Goal: Transaction & Acquisition: Book appointment/travel/reservation

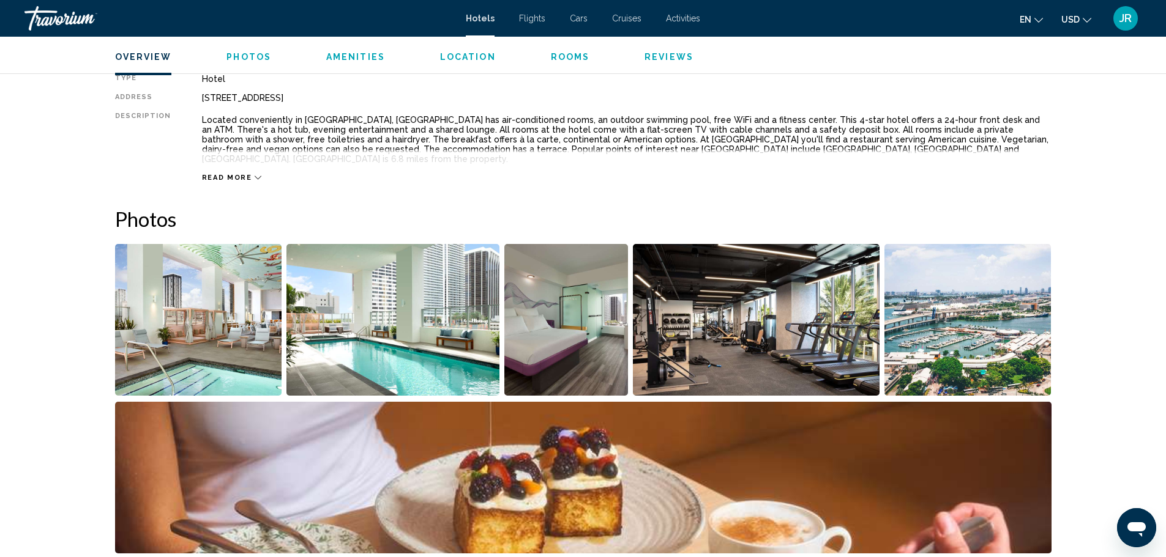
click at [561, 59] on span "Rooms" at bounding box center [570, 57] width 39 height 10
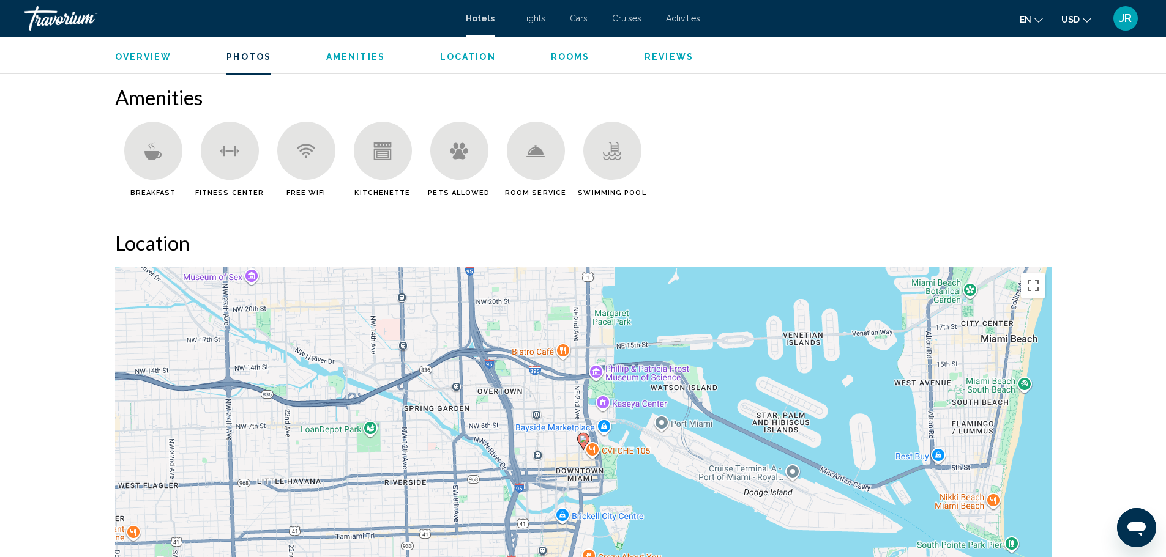
scroll to position [830, 0]
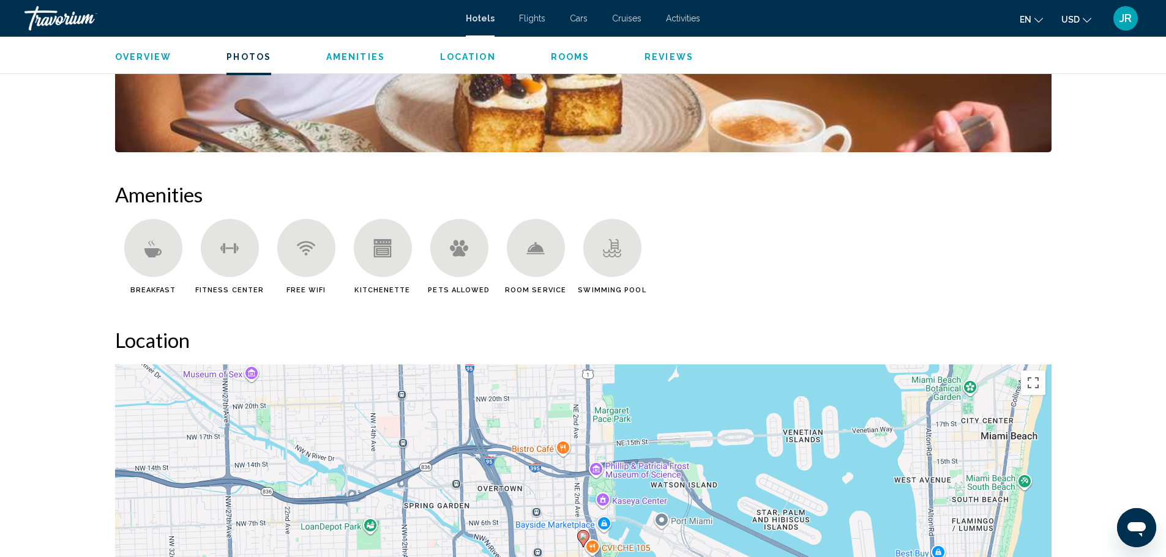
click at [643, 245] on div "Swimming Pool" at bounding box center [612, 256] width 76 height 75
click at [620, 249] on icon "Main content" at bounding box center [612, 251] width 18 height 4
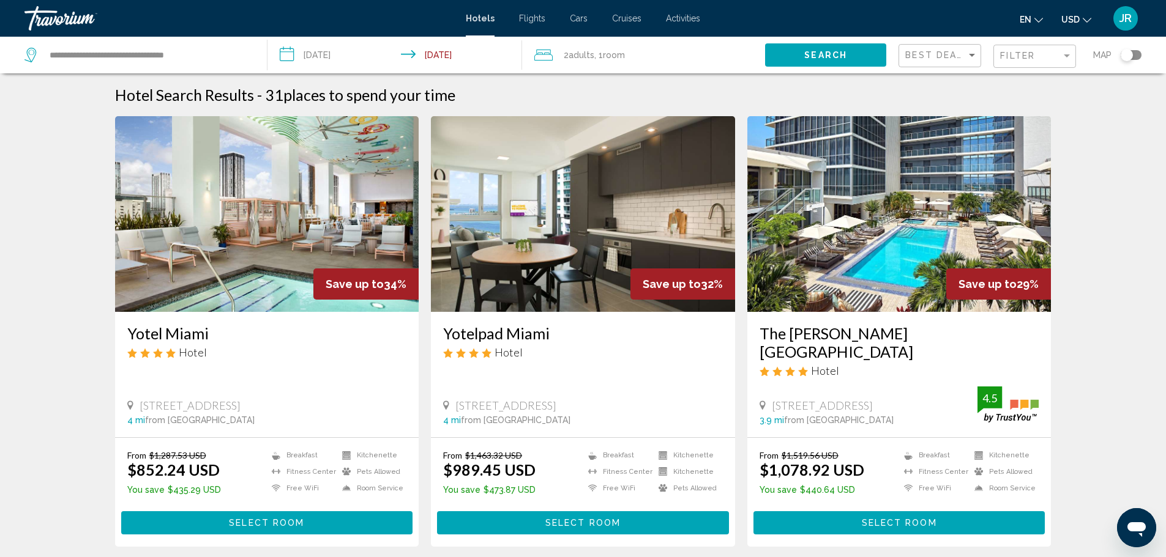
click at [678, 327] on h3 "Yotelpad Miami" at bounding box center [583, 333] width 280 height 18
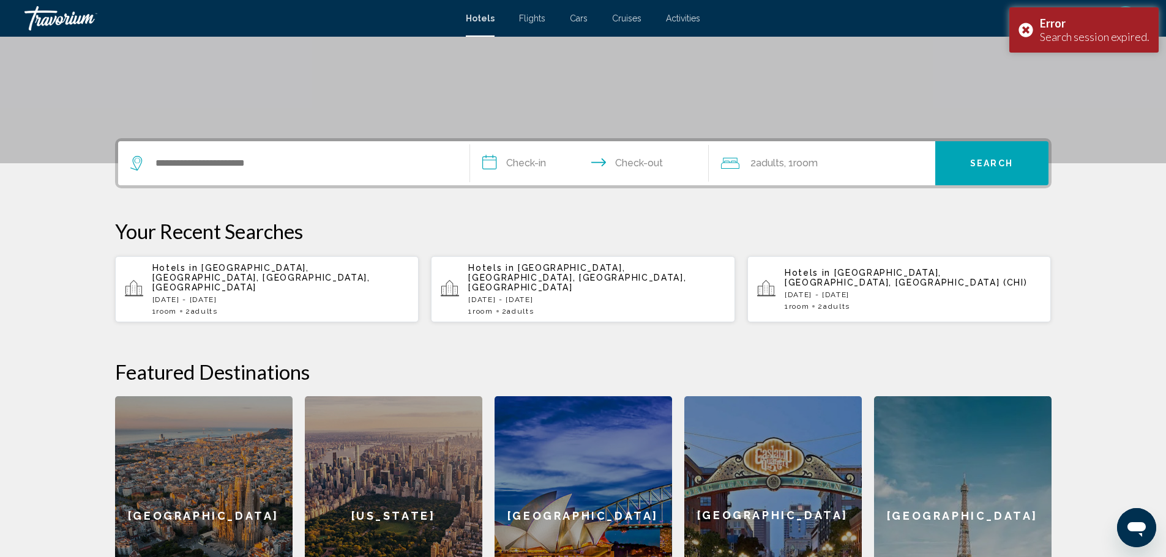
scroll to position [75, 0]
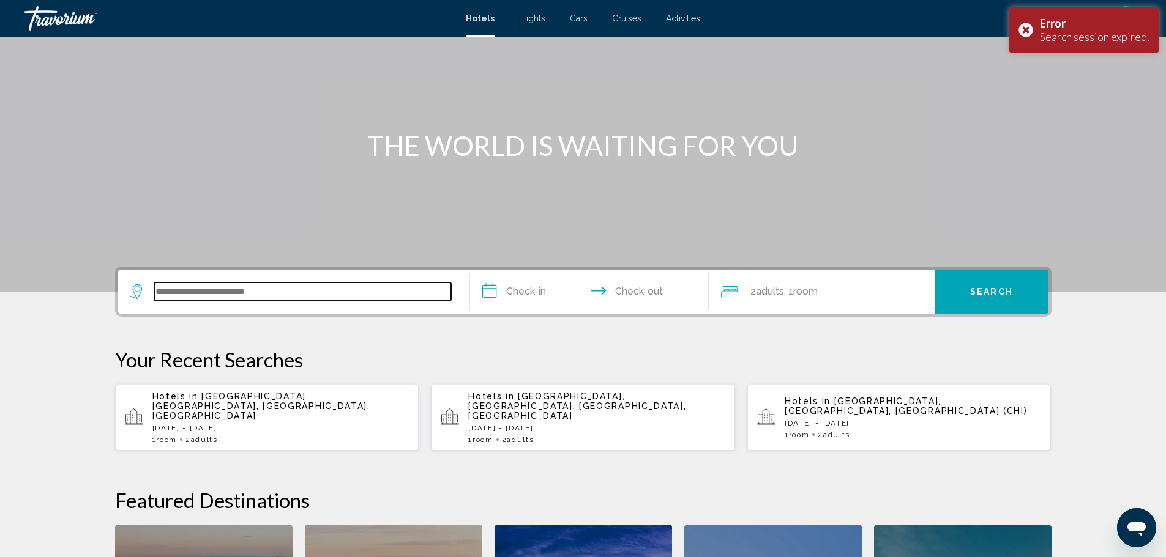
click at [245, 294] on input "Search widget" at bounding box center [302, 292] width 297 height 18
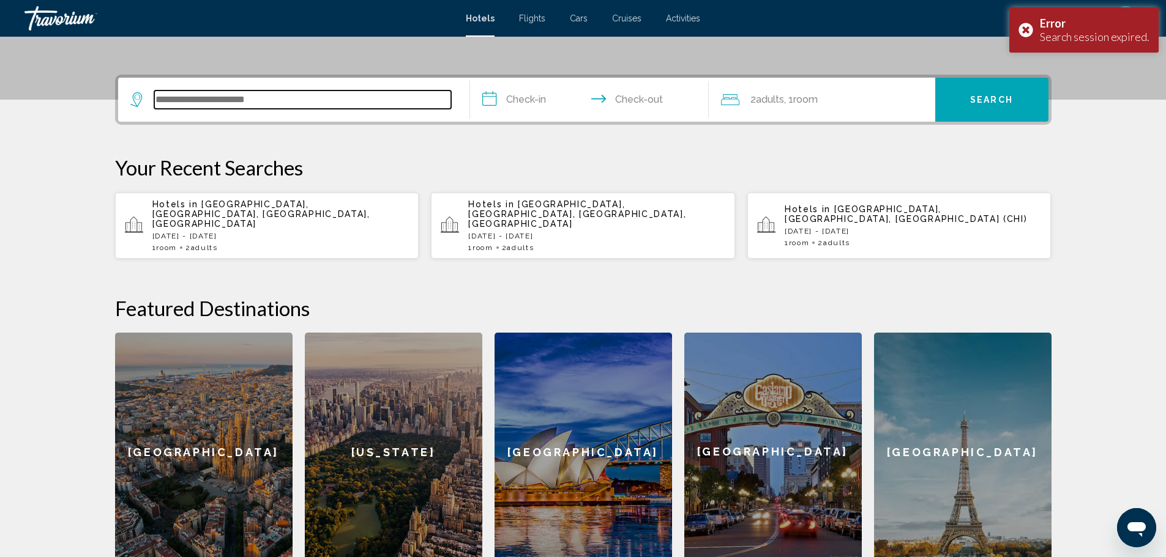
scroll to position [302, 0]
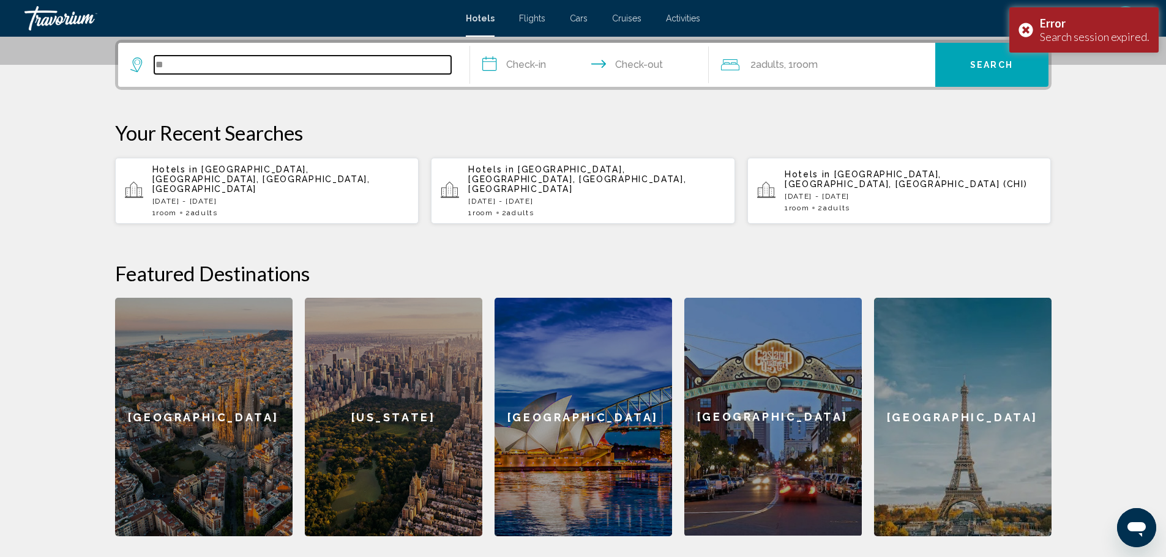
type input "*"
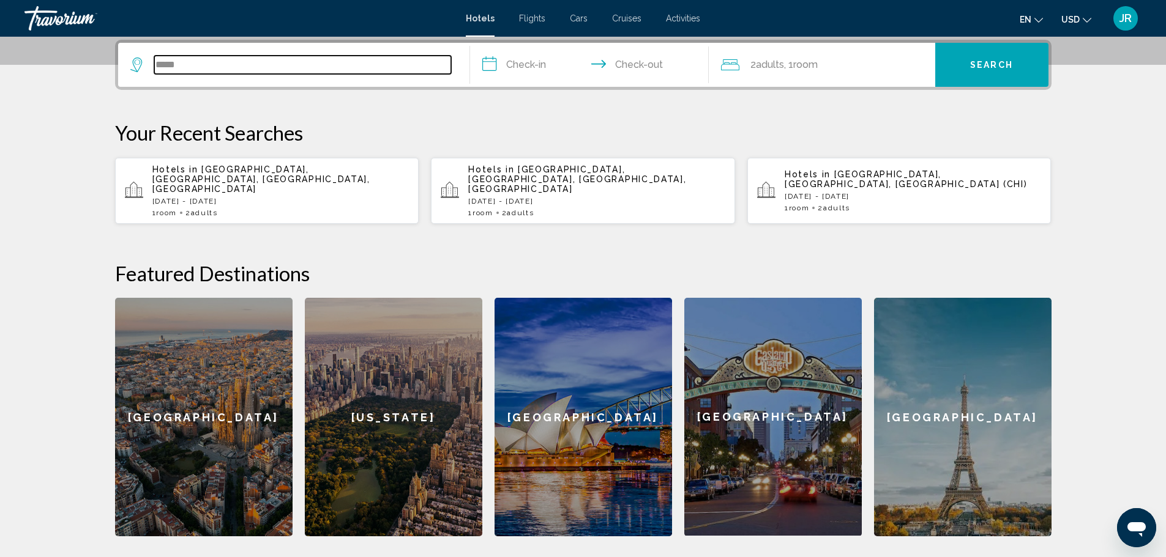
type input "*****"
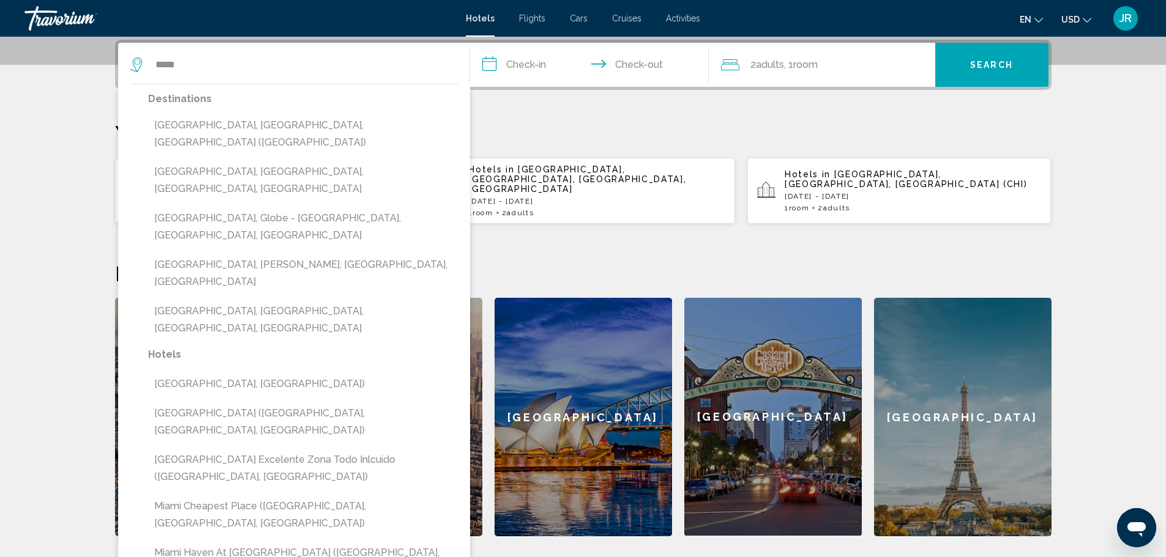
click at [544, 60] on input "**********" at bounding box center [592, 67] width 244 height 48
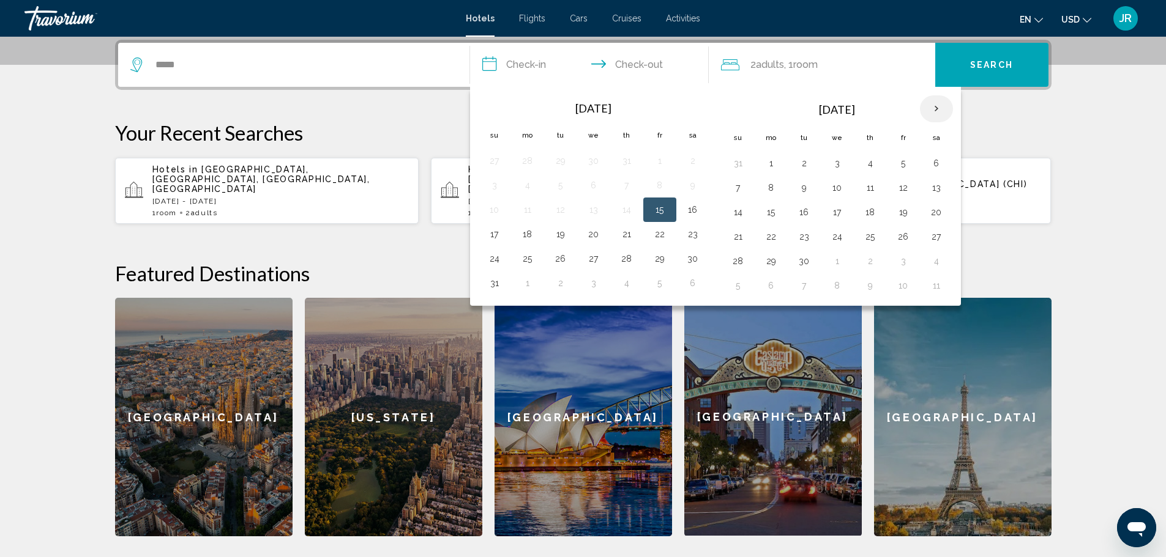
click at [942, 113] on th "Next month" at bounding box center [936, 108] width 33 height 27
click at [940, 111] on th "Next month" at bounding box center [936, 108] width 33 height 27
click at [939, 111] on th "Next month" at bounding box center [936, 108] width 33 height 27
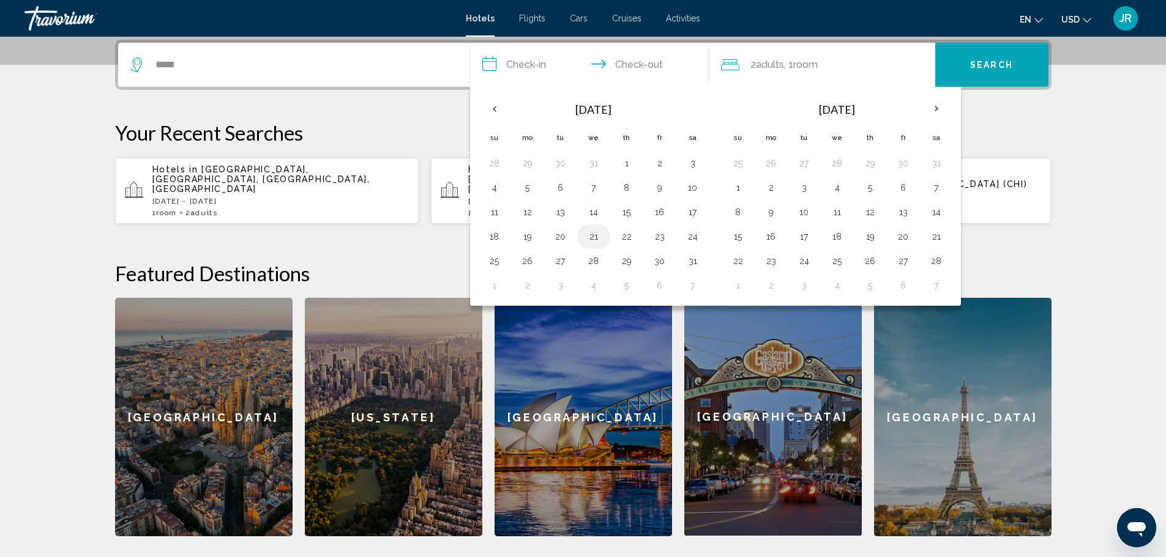
click at [595, 239] on button "21" at bounding box center [594, 236] width 20 height 17
click at [493, 256] on button "25" at bounding box center [495, 261] width 20 height 17
type input "**********"
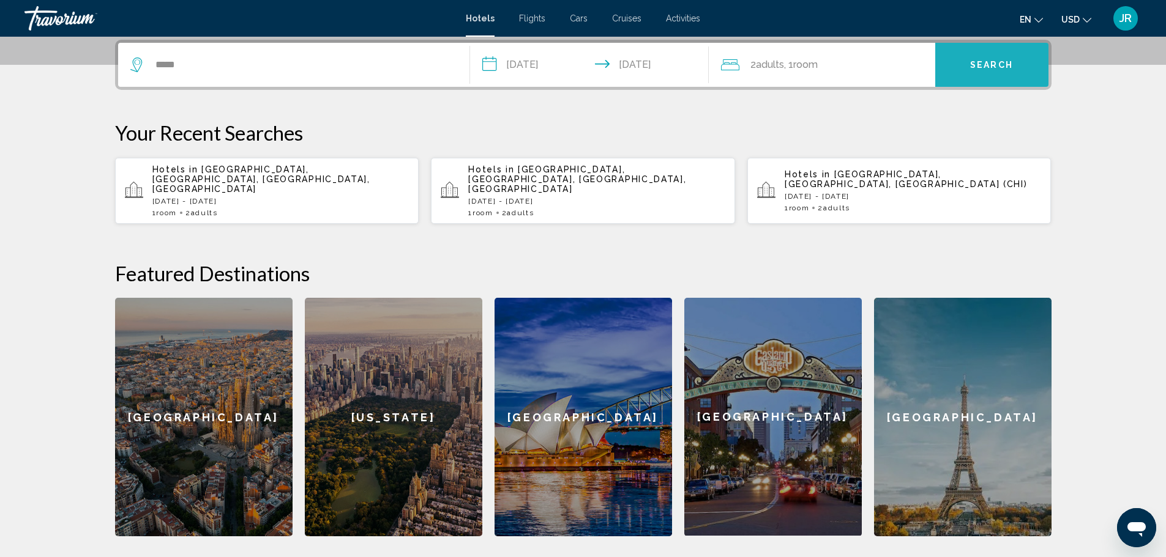
click at [975, 52] on button "Search" at bounding box center [991, 65] width 113 height 44
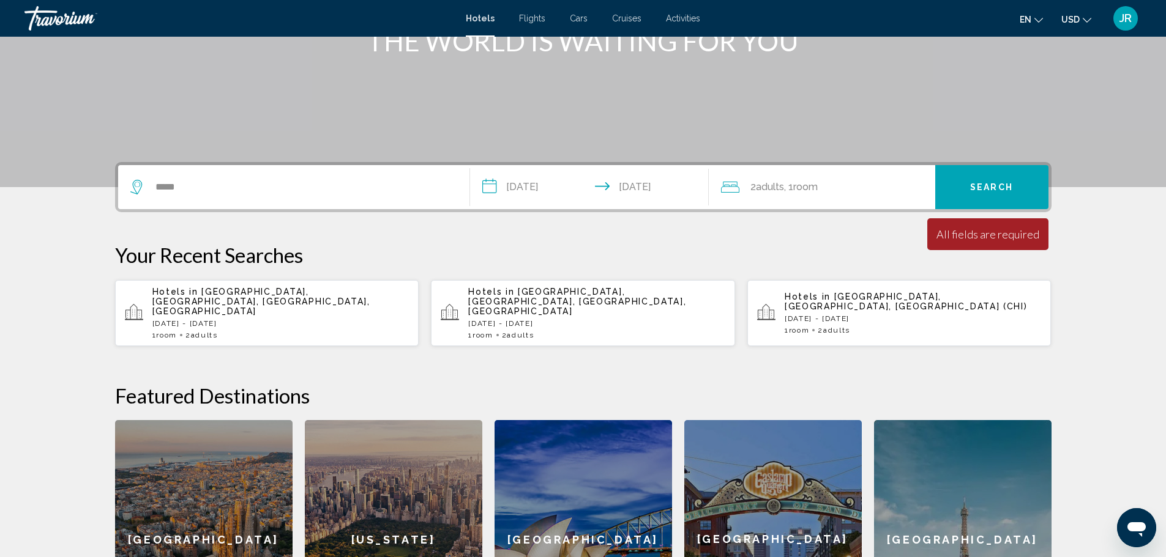
click at [221, 177] on div "*****" at bounding box center [293, 187] width 327 height 44
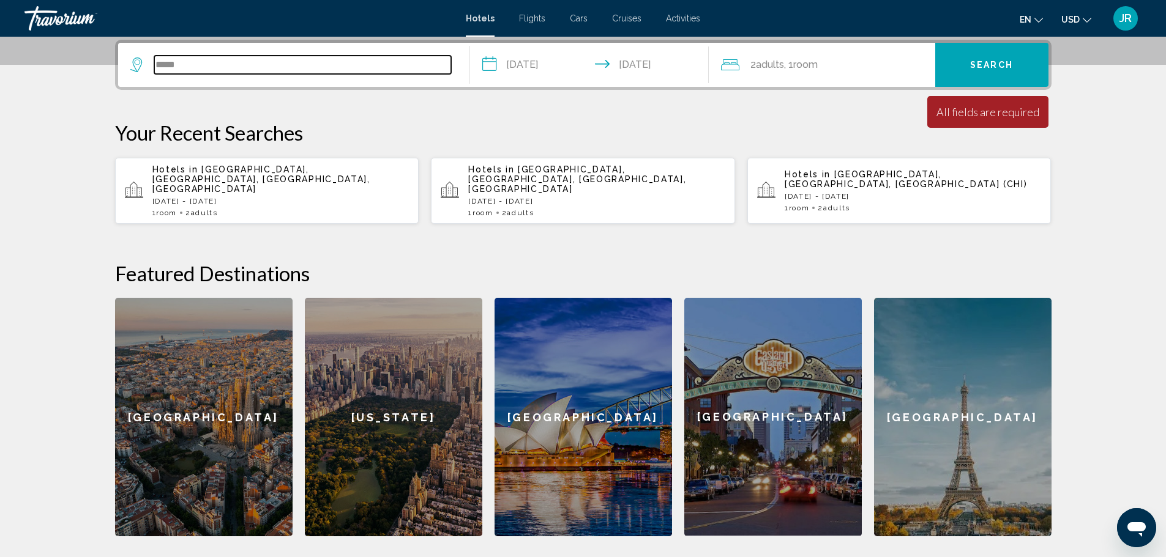
click at [194, 56] on input "*****" at bounding box center [302, 65] width 297 height 18
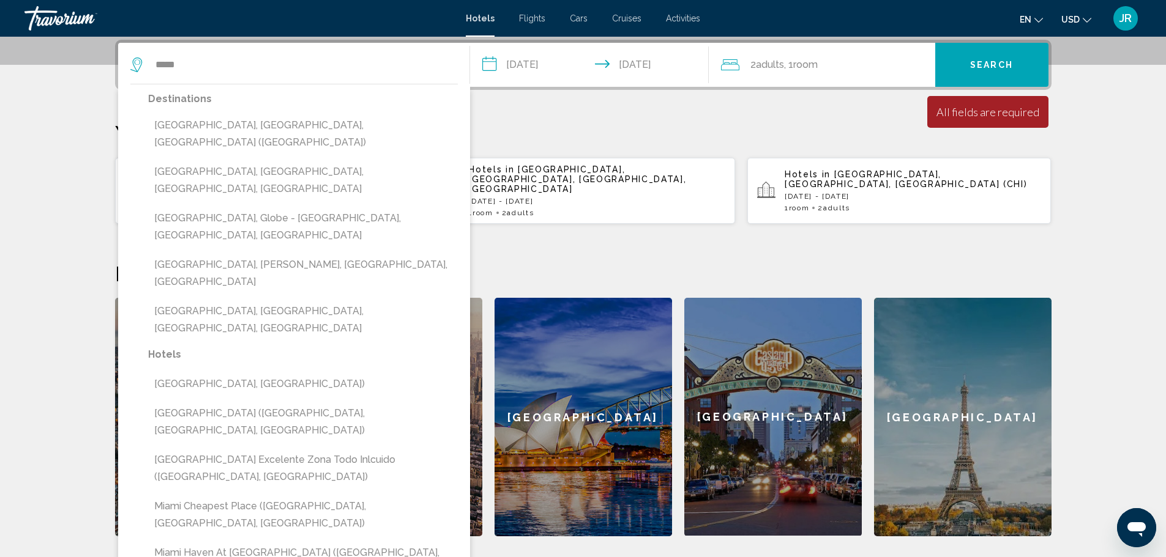
click at [274, 124] on button "[GEOGRAPHIC_DATA], [GEOGRAPHIC_DATA], [GEOGRAPHIC_DATA] ([GEOGRAPHIC_DATA])" at bounding box center [303, 134] width 310 height 40
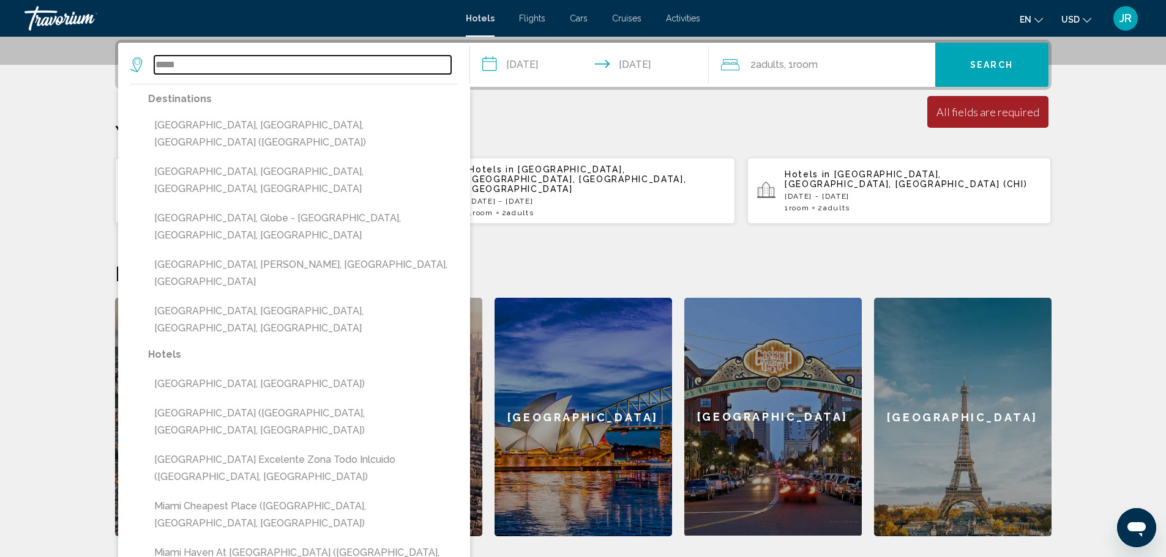
type input "**********"
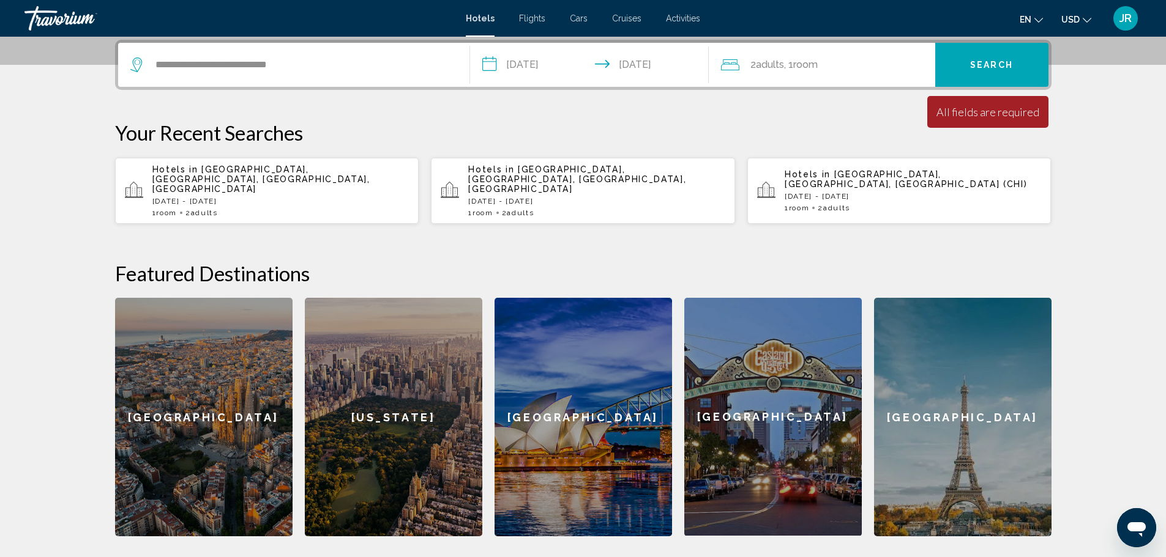
click at [989, 61] on span "Search" at bounding box center [991, 66] width 43 height 10
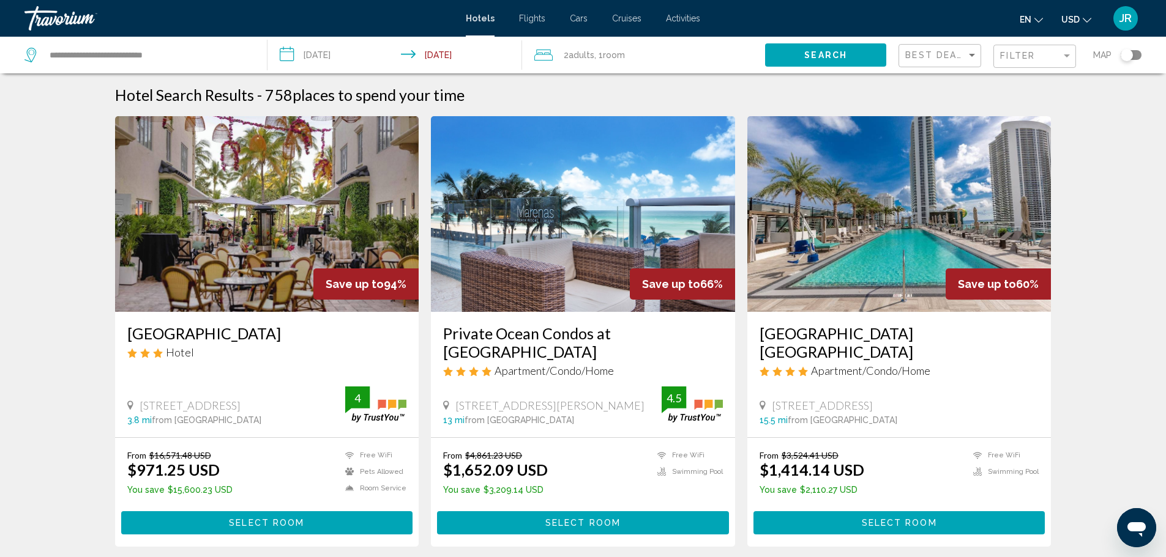
click at [300, 338] on h3 "[GEOGRAPHIC_DATA]" at bounding box center [267, 333] width 280 height 18
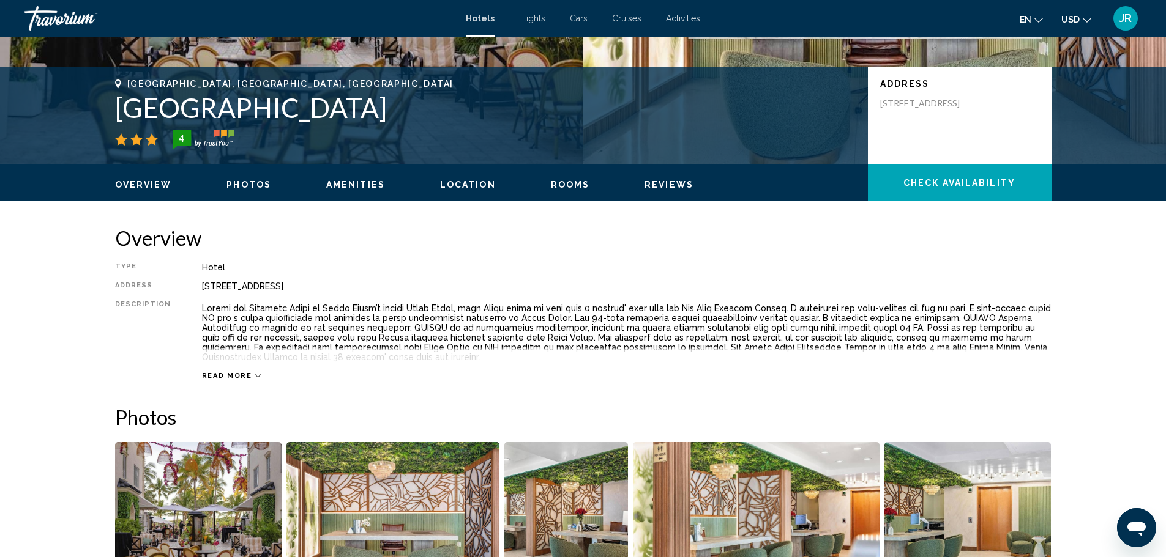
scroll to position [245, 0]
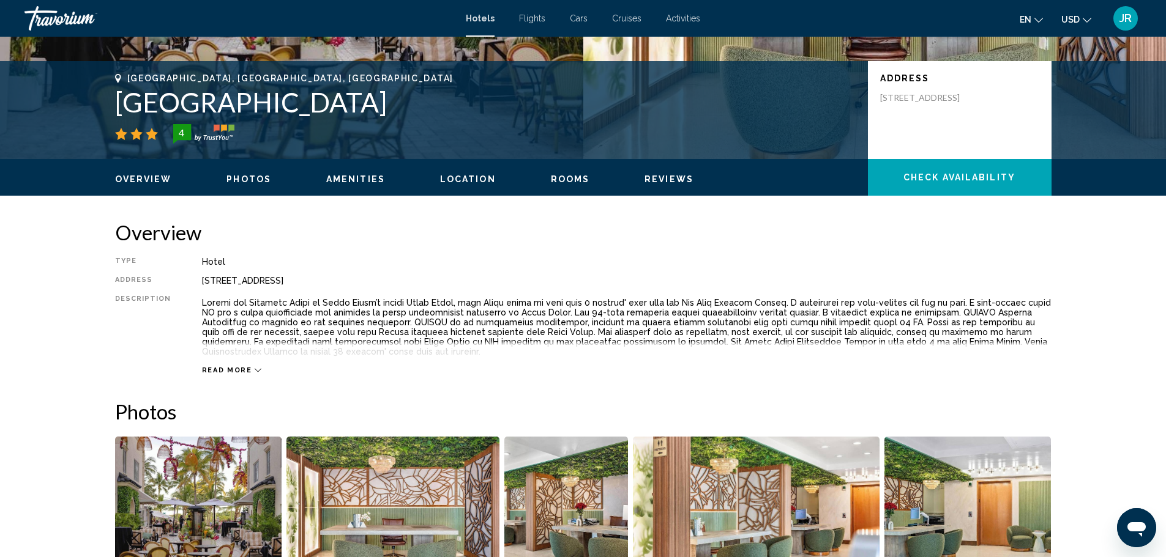
click at [559, 188] on div "Overview Photos Amenities Location Rooms Reviews Check Availability" at bounding box center [583, 178] width 985 height 38
click at [555, 168] on div "Overview Photos Amenities Location Rooms Reviews Check Availability" at bounding box center [583, 178] width 985 height 38
click at [558, 174] on button "Rooms" at bounding box center [570, 179] width 39 height 11
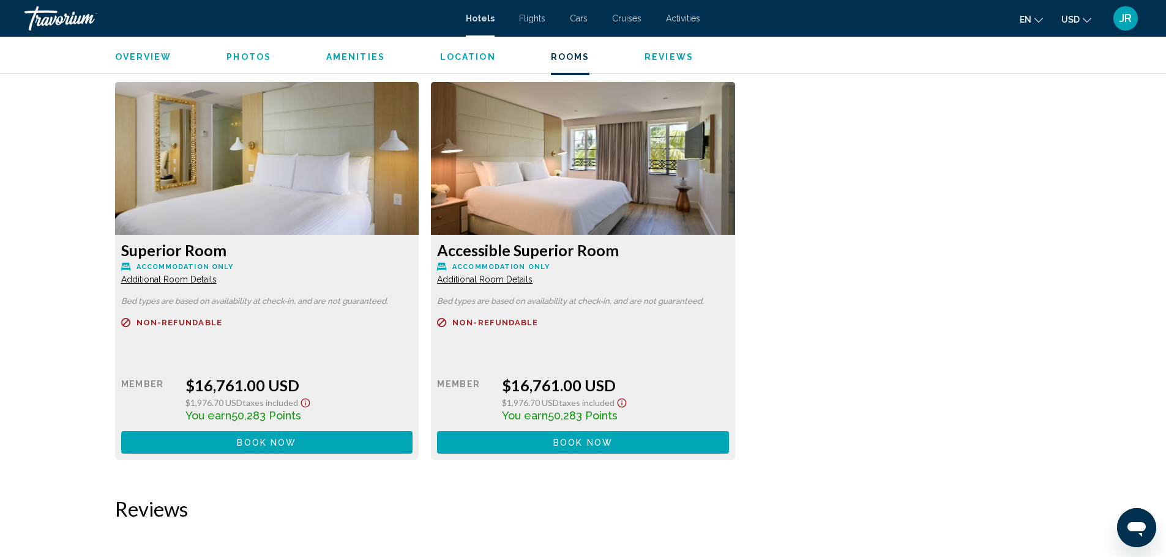
scroll to position [2870, 0]
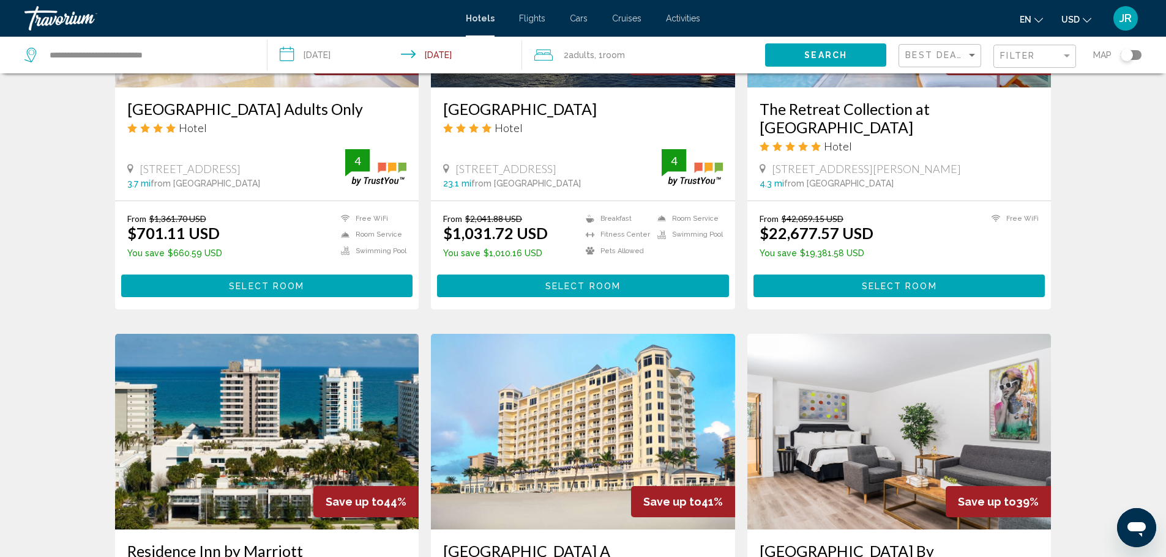
scroll to position [734, 0]
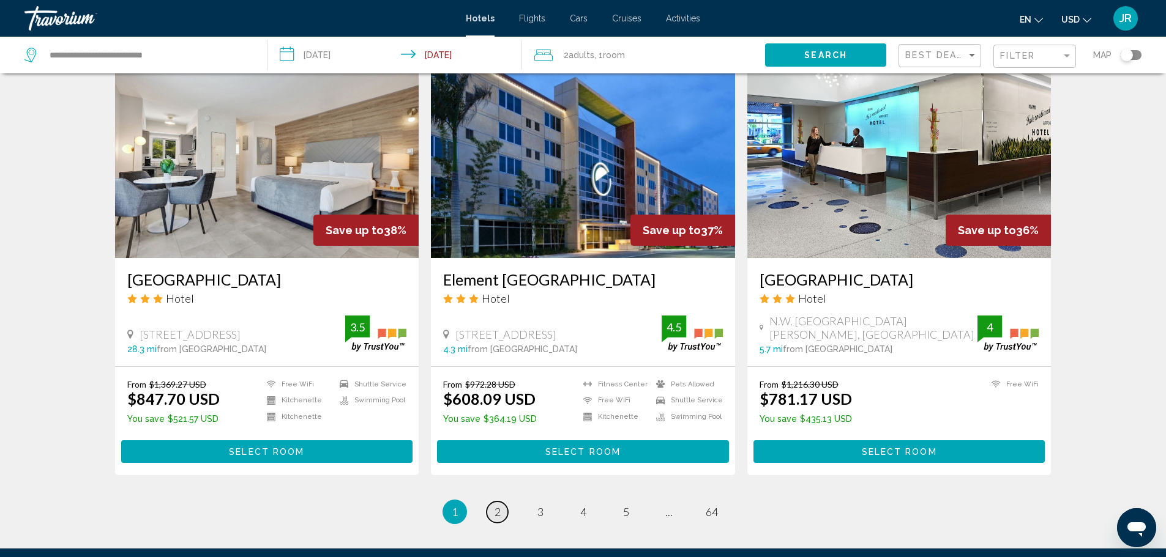
click at [494, 502] on link "page 2" at bounding box center [496, 512] width 21 height 21
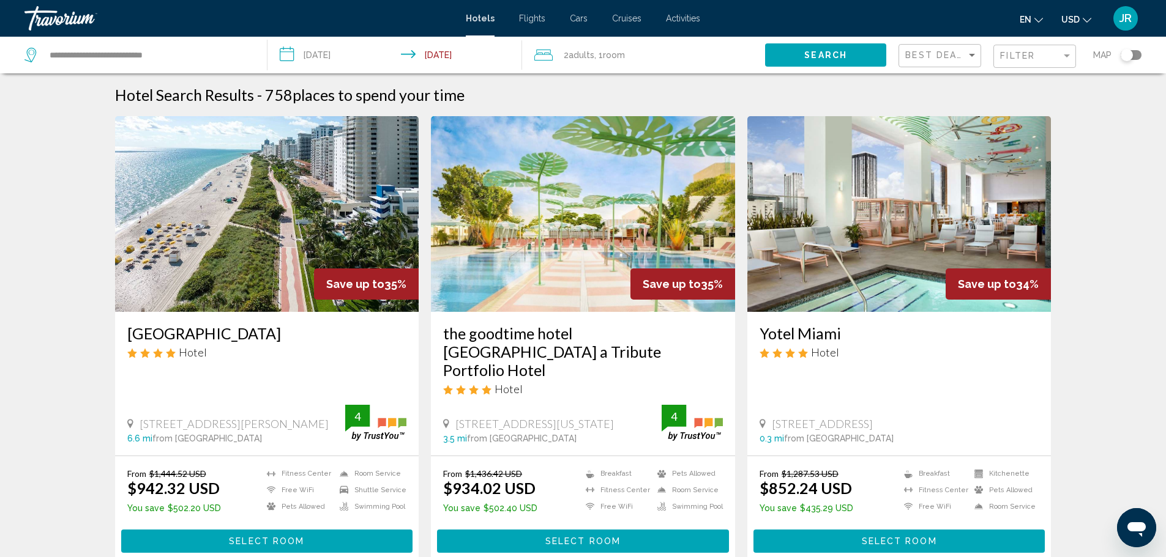
click at [603, 328] on h3 "the goodtime hotel [GEOGRAPHIC_DATA] a Tribute Portfolio Hotel" at bounding box center [583, 351] width 280 height 55
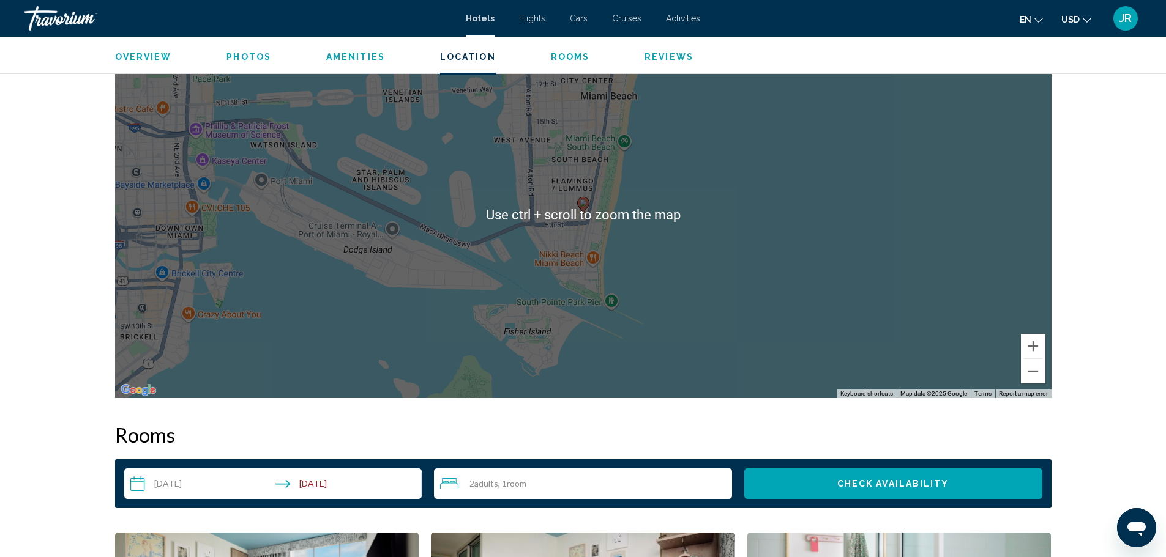
click at [561, 66] on div "Overview Photos Amenities Location Rooms Reviews Check Availability" at bounding box center [583, 56] width 985 height 38
click at [559, 61] on span "Rooms" at bounding box center [570, 57] width 39 height 10
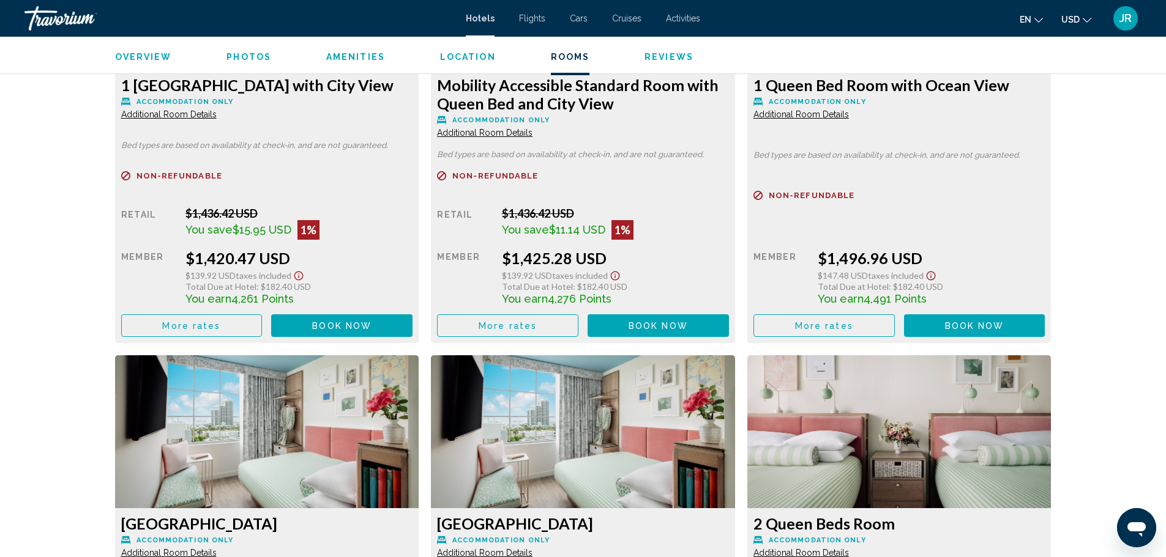
scroll to position [2491, 0]
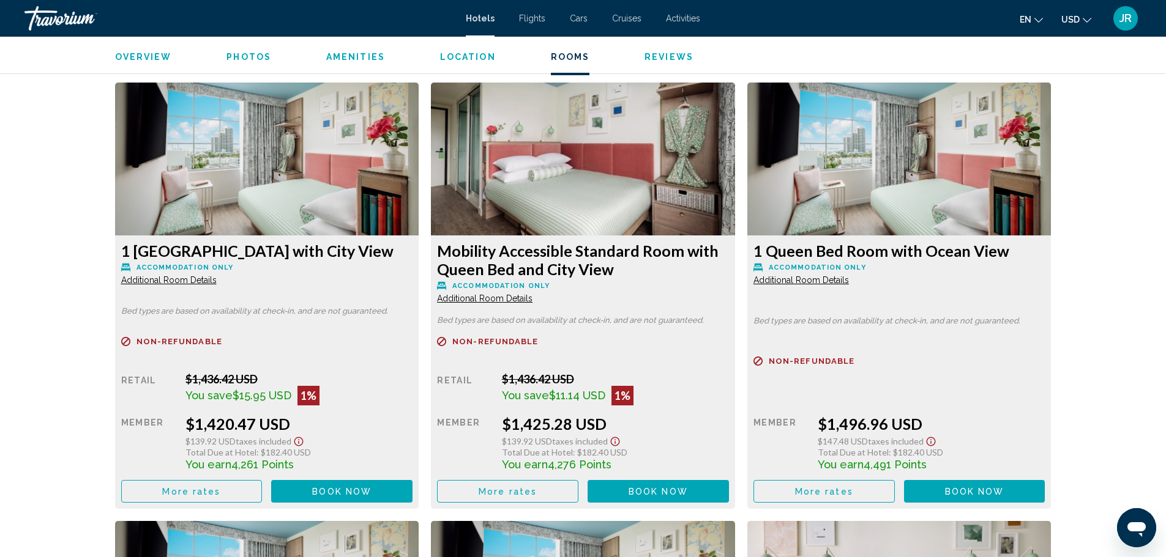
click at [177, 54] on ul "Overview Photos Amenities Location Rooms Reviews Check Availability" at bounding box center [583, 55] width 936 height 13
click at [533, 16] on span "Flights" at bounding box center [532, 18] width 26 height 10
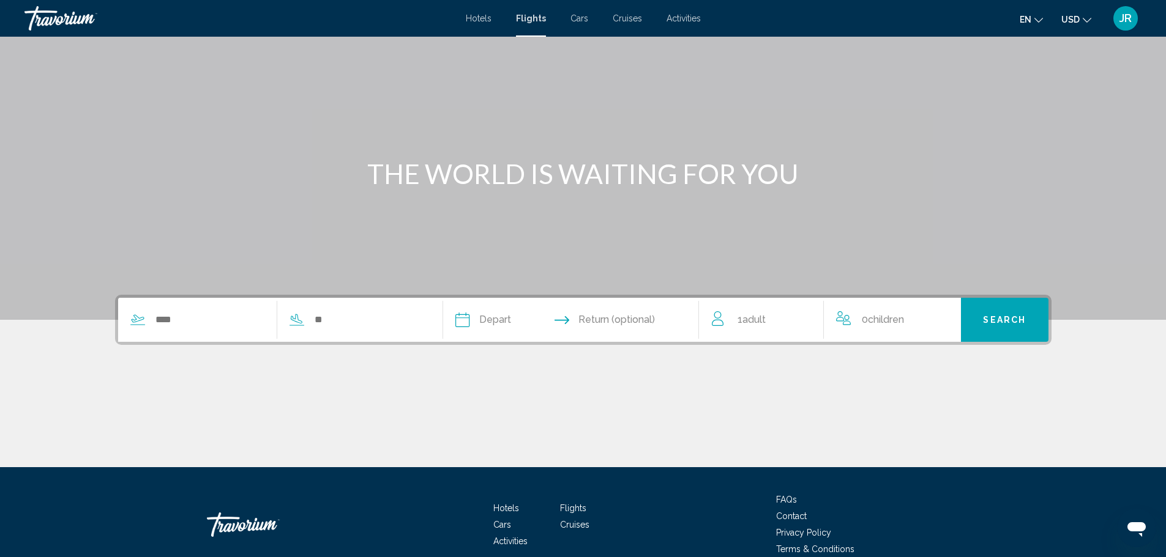
scroll to position [107, 0]
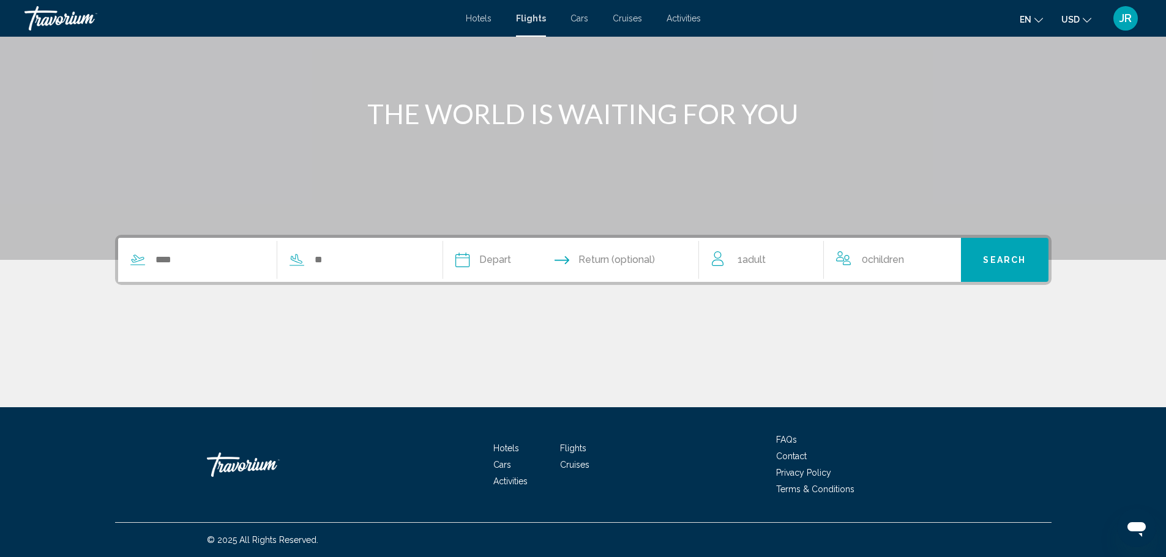
click at [185, 250] on div "Search widget" at bounding box center [271, 260] width 306 height 44
click at [188, 257] on input "Search widget" at bounding box center [209, 260] width 111 height 18
click at [663, 13] on li "Activities" at bounding box center [677, 18] width 47 height 10
drag, startPoint x: 630, startPoint y: 32, endPoint x: 625, endPoint y: 23, distance: 10.9
click at [628, 30] on mat-toolbar "Hotels Flights Cars Cruises Activities Hotels Flights Cars Cruises Activities e…" at bounding box center [583, 18] width 1166 height 37
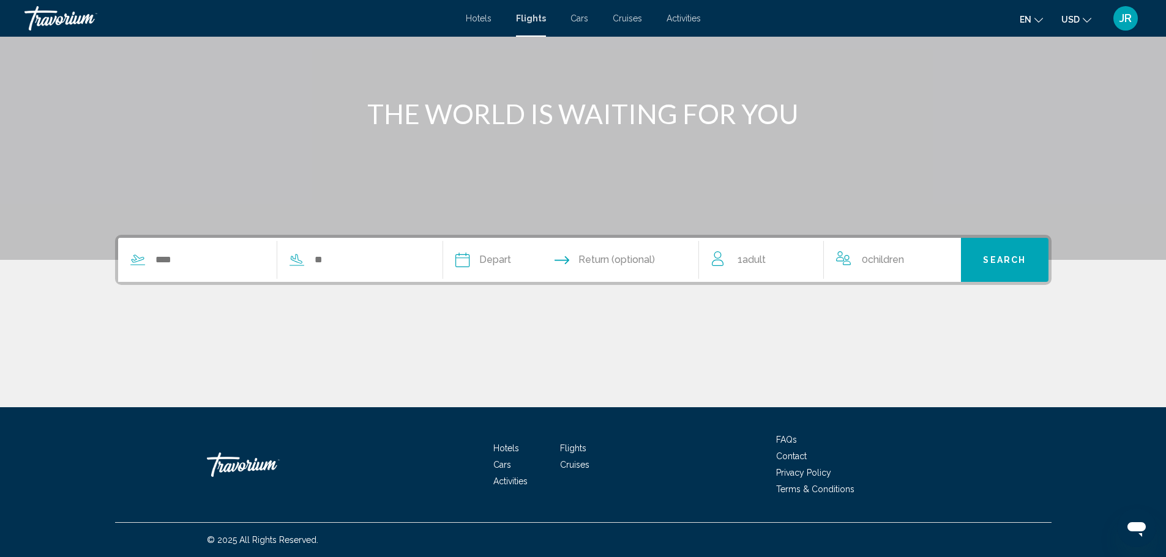
click at [627, 21] on span "Cruises" at bounding box center [627, 18] width 29 height 10
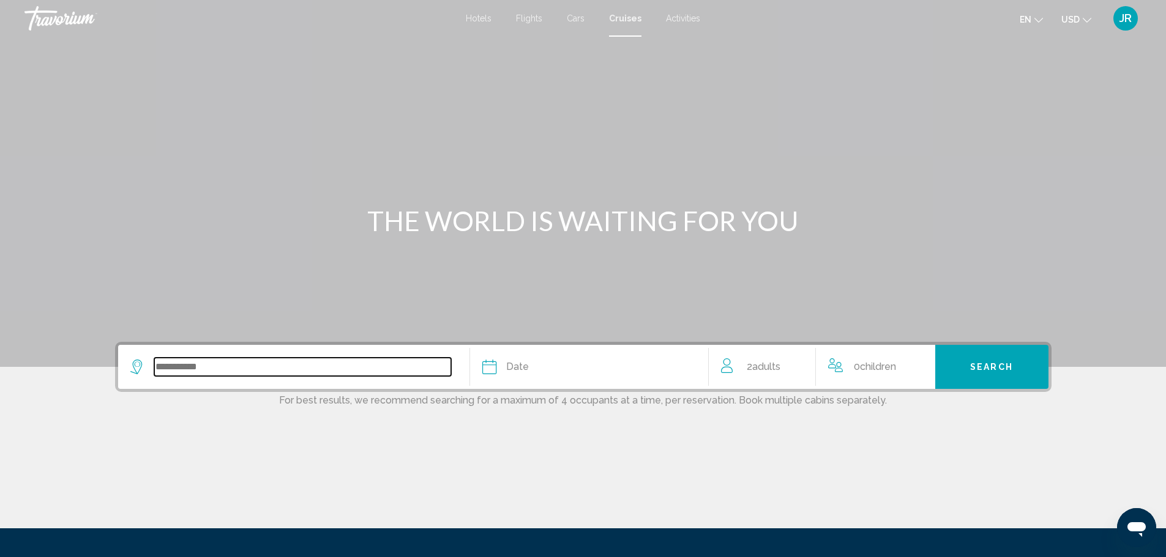
click at [192, 363] on input "Search widget" at bounding box center [302, 367] width 297 height 18
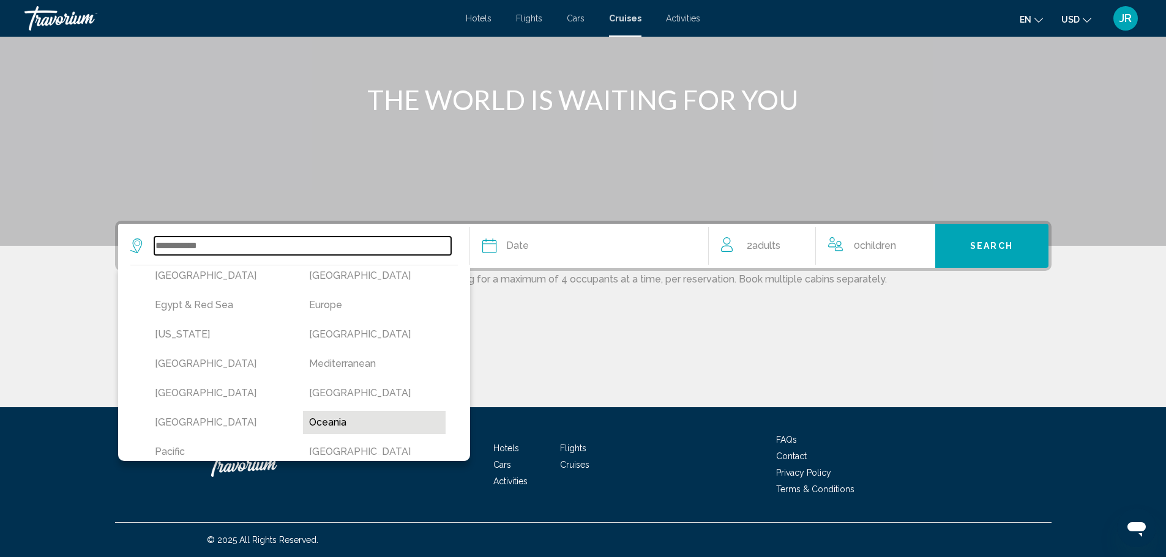
scroll to position [316, 0]
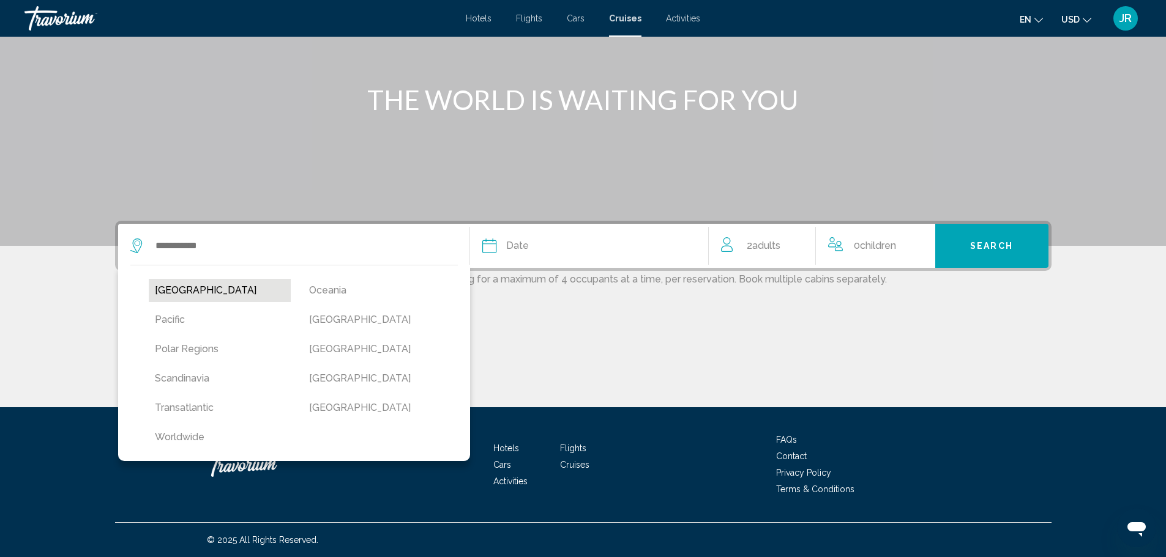
click at [196, 296] on button "[GEOGRAPHIC_DATA]" at bounding box center [220, 290] width 143 height 23
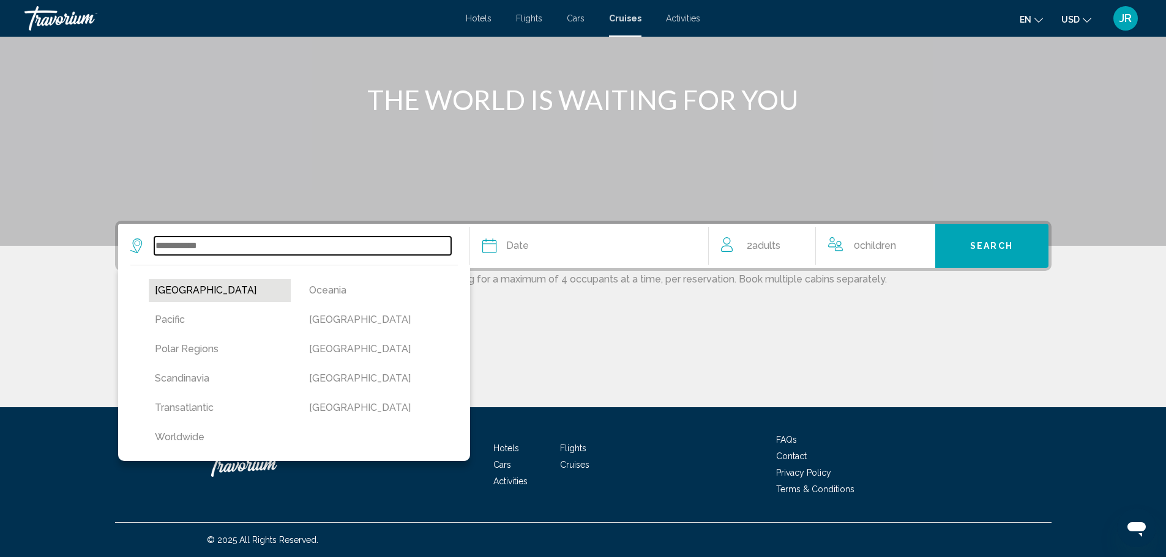
type input "**********"
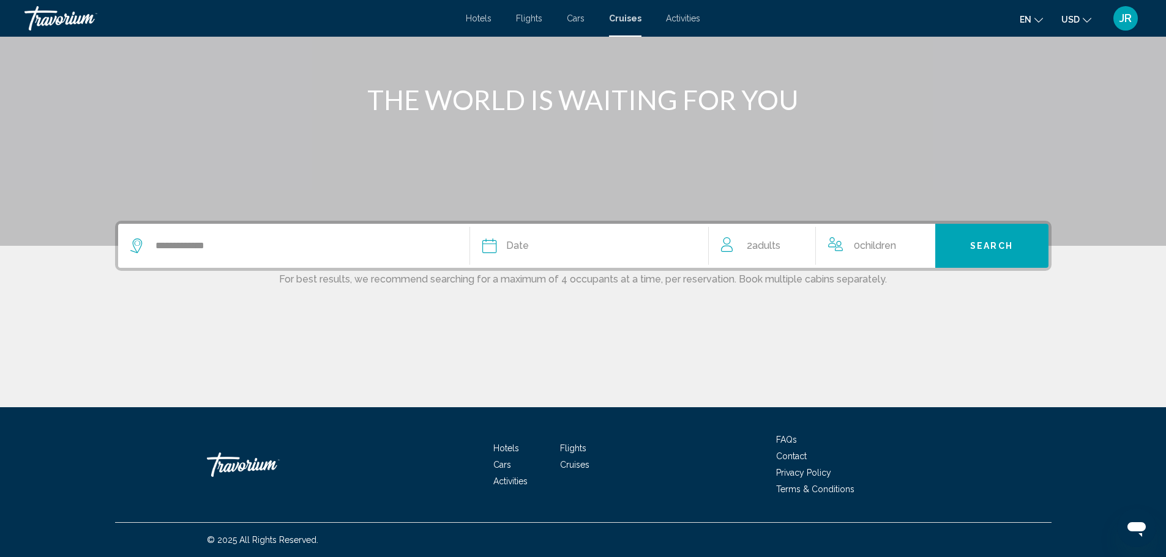
click at [635, 234] on button "Date January February March April May June July August September October Novemb…" at bounding box center [589, 246] width 214 height 44
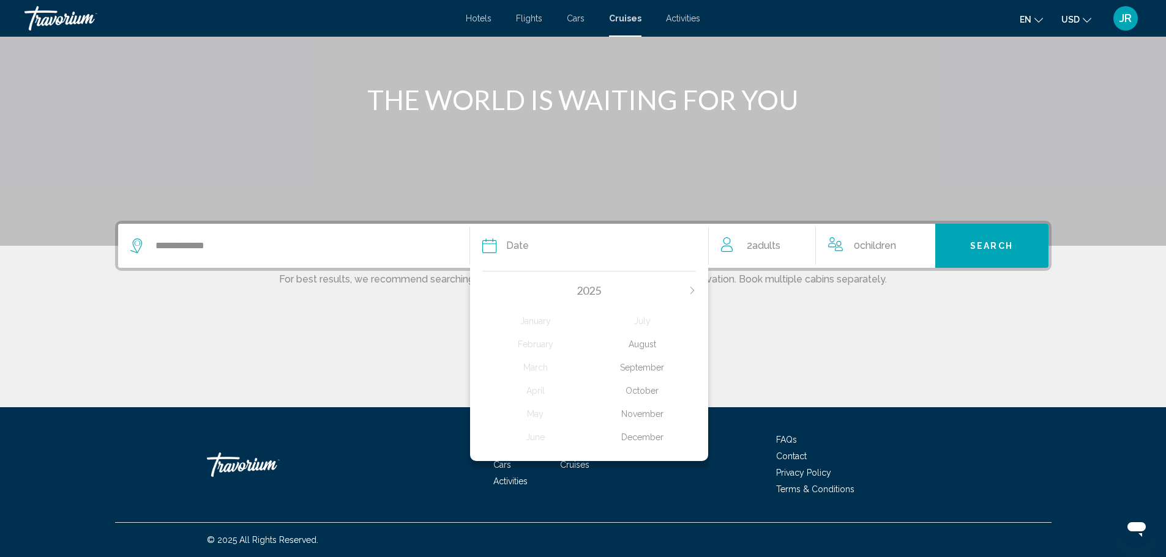
click at [683, 295] on div "2025" at bounding box center [589, 290] width 214 height 13
click at [689, 289] on icon "Next month" at bounding box center [691, 290] width 7 height 7
click at [537, 322] on div "January" at bounding box center [535, 321] width 107 height 22
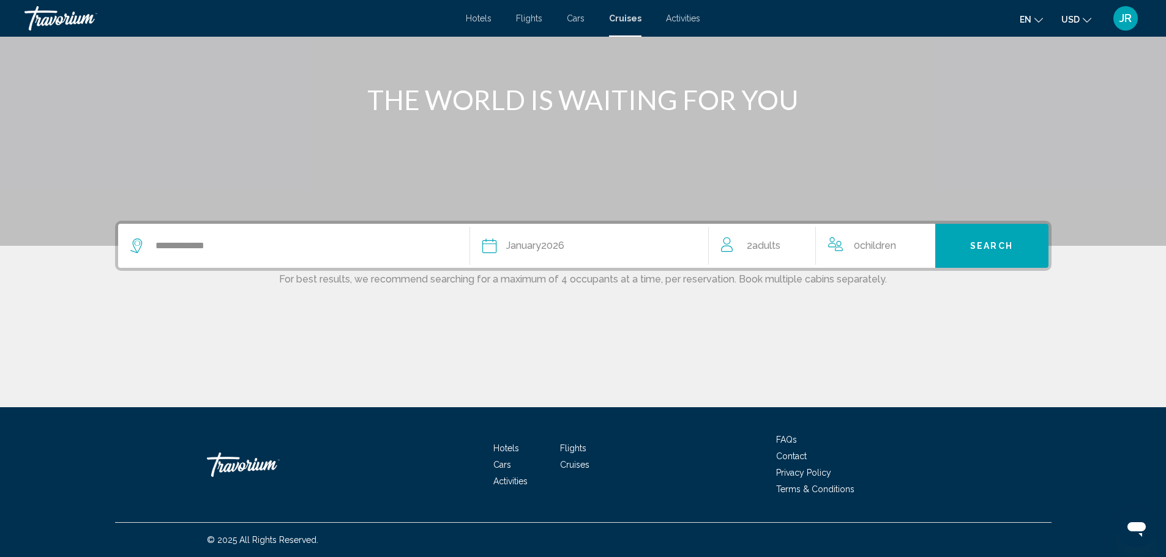
click at [775, 241] on span "Adults" at bounding box center [766, 246] width 28 height 12
click at [948, 247] on button "Search" at bounding box center [991, 246] width 113 height 44
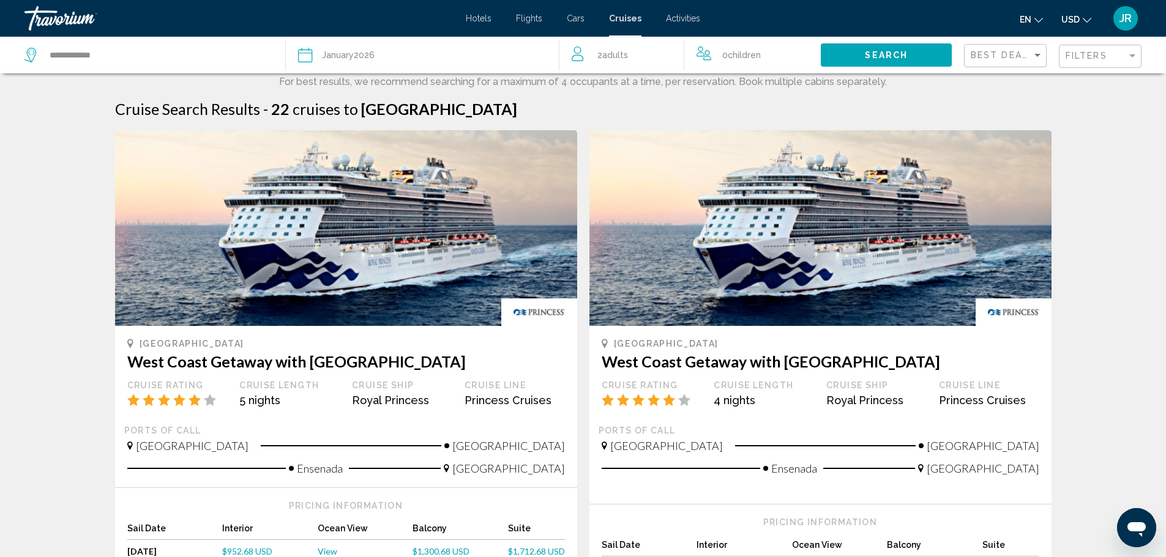
click at [59, 65] on div "**********" at bounding box center [148, 55] width 248 height 37
click at [67, 57] on input "**********" at bounding box center [157, 55] width 218 height 18
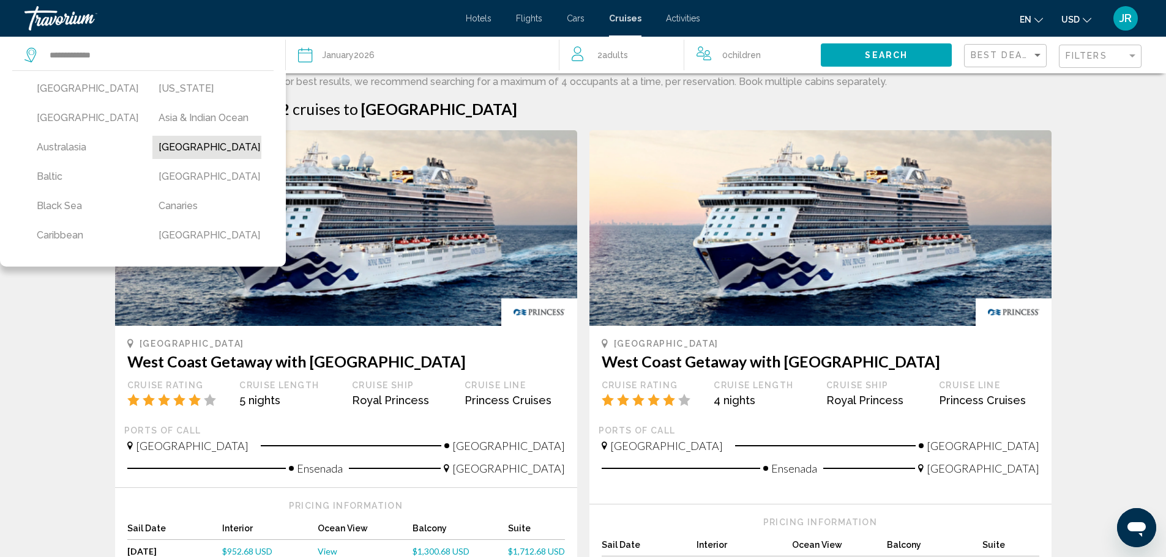
click at [215, 146] on button "[GEOGRAPHIC_DATA]" at bounding box center [207, 147] width 110 height 23
type input "*******"
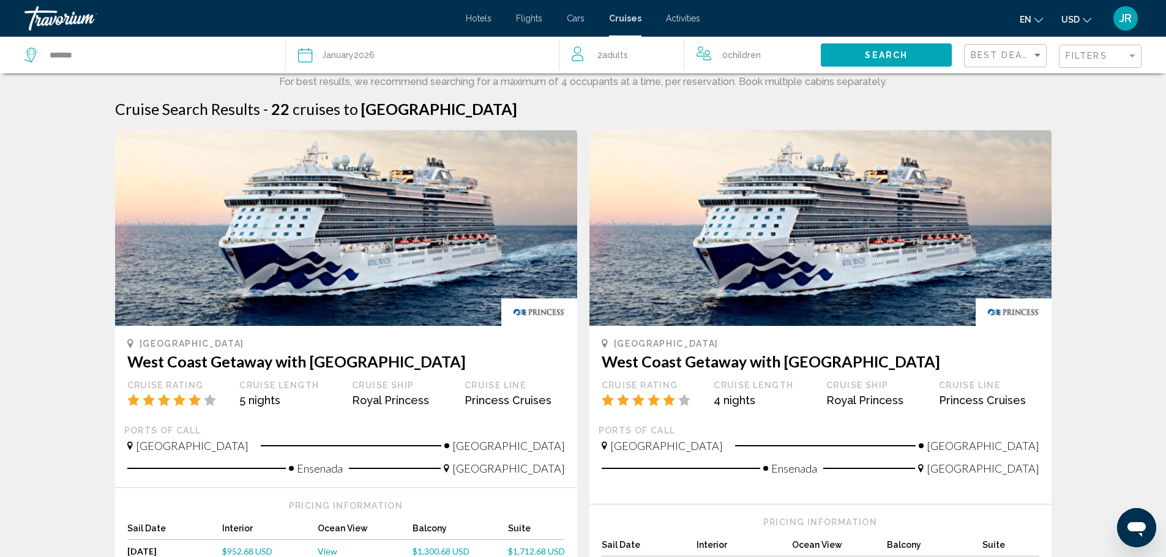
click at [623, 61] on span "2 Adult Adults" at bounding box center [612, 55] width 31 height 17
click at [659, 54] on div "2 Adult Adults" at bounding box center [628, 55] width 112 height 21
click at [667, 54] on icon "Increment adults" at bounding box center [665, 52] width 11 height 15
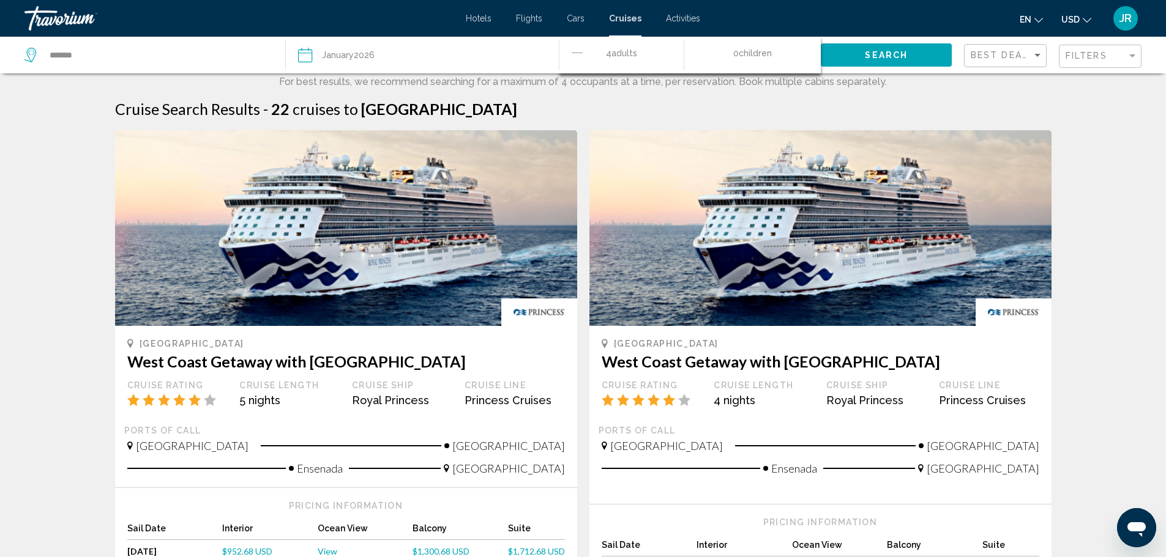
click at [832, 53] on button "Search" at bounding box center [886, 54] width 131 height 23
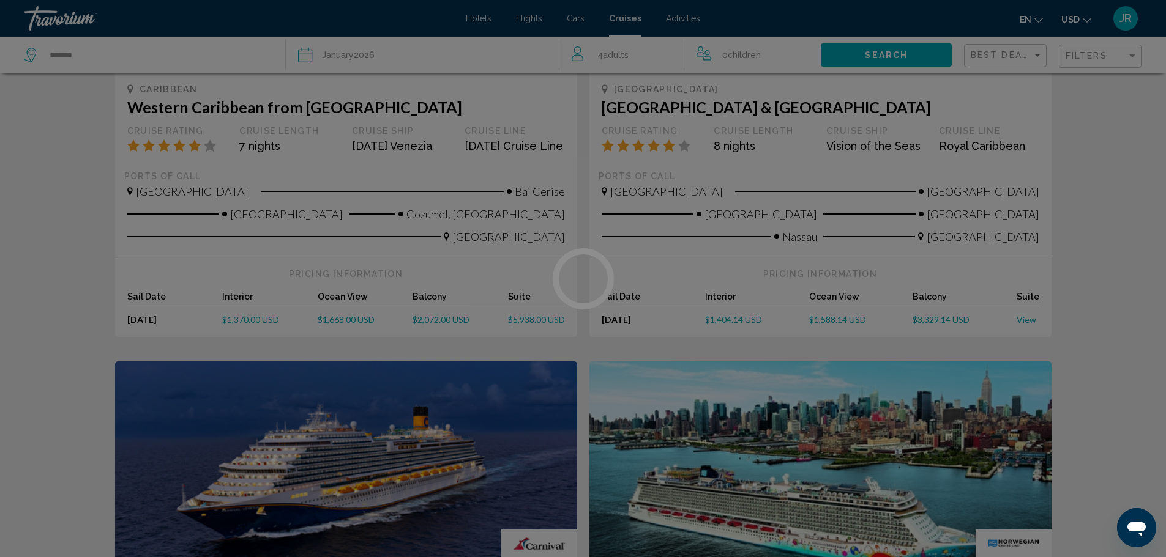
scroll to position [1101, 0]
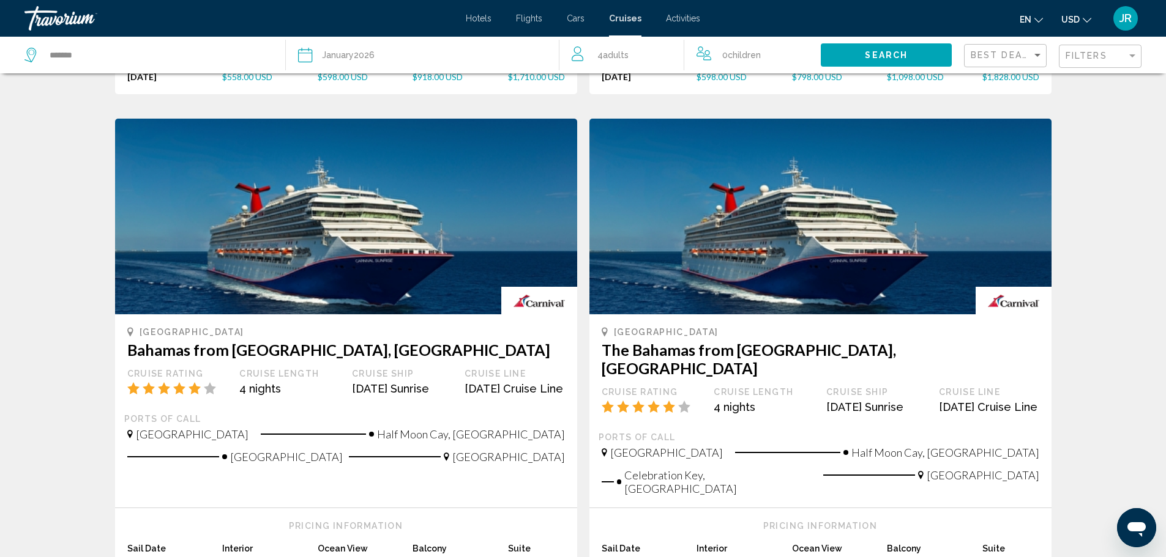
scroll to position [1224, 0]
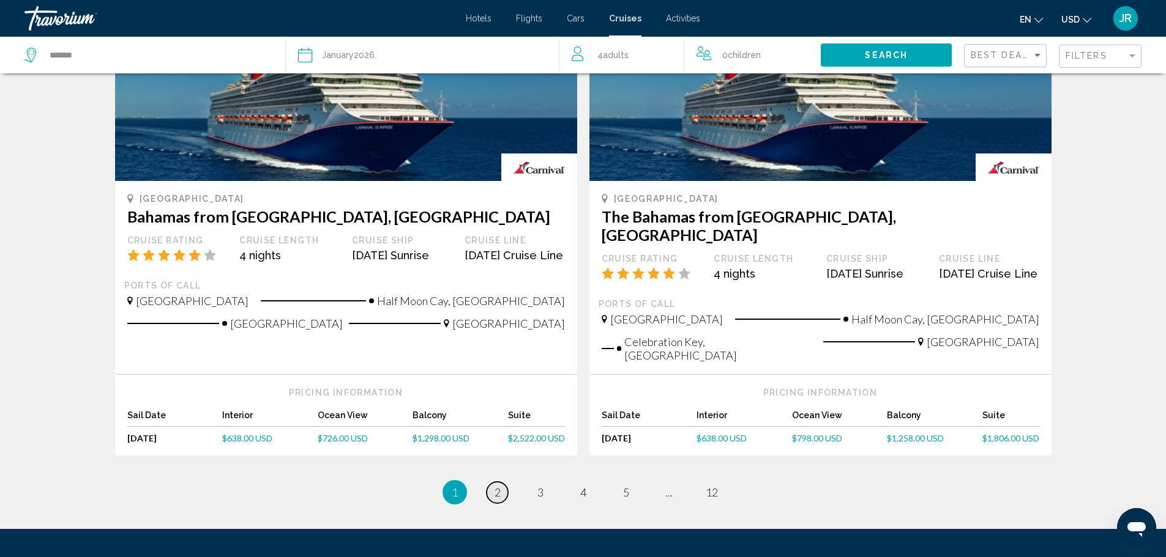
click at [507, 482] on link "page 2" at bounding box center [496, 492] width 21 height 21
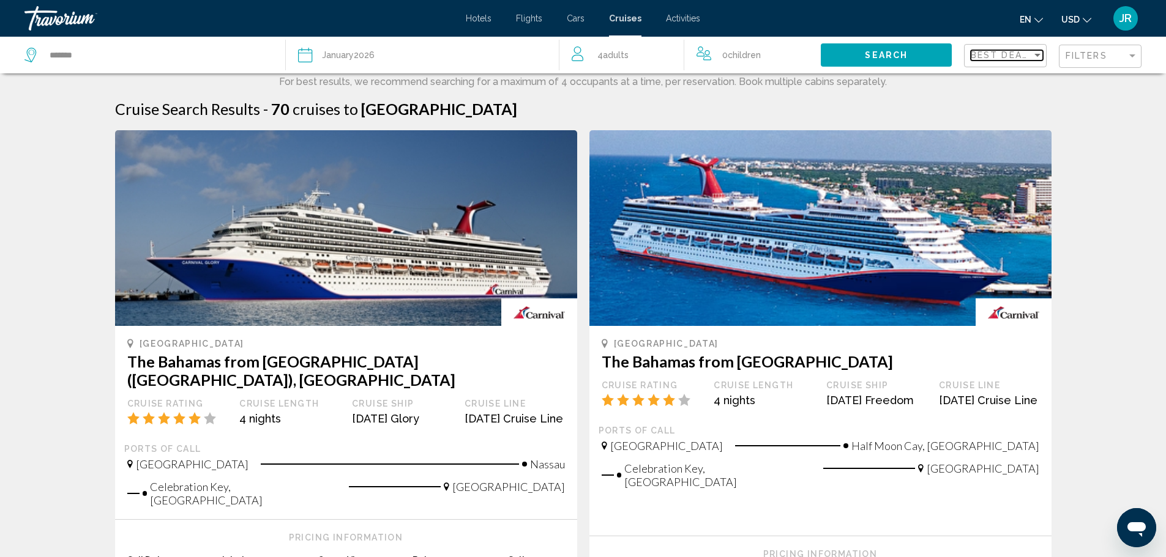
click at [1034, 53] on div "Sort by" at bounding box center [1037, 55] width 11 height 10
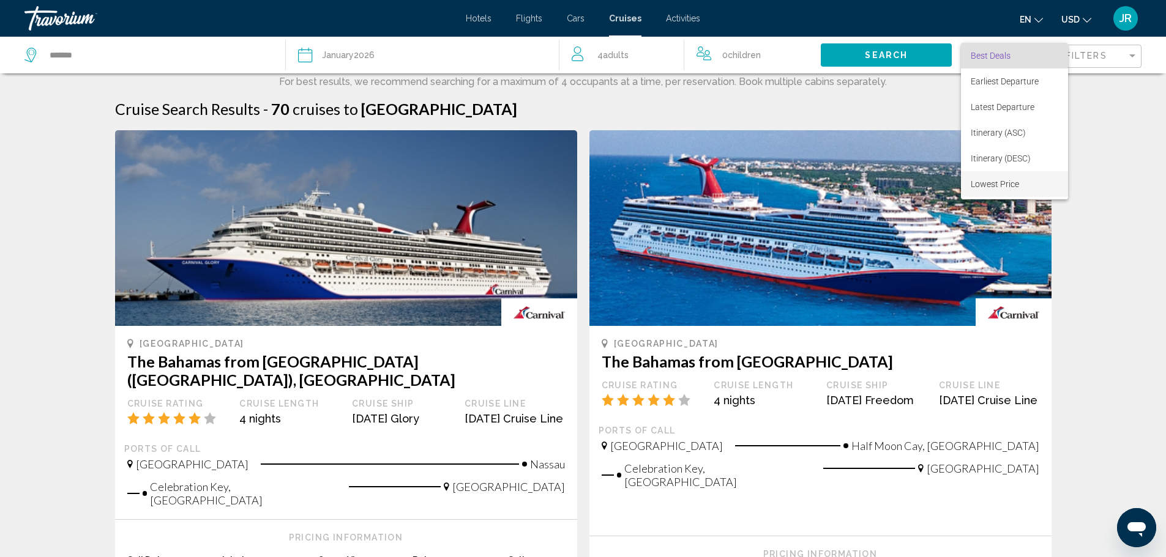
click at [1030, 188] on span "Lowest Price" at bounding box center [1015, 184] width 88 height 26
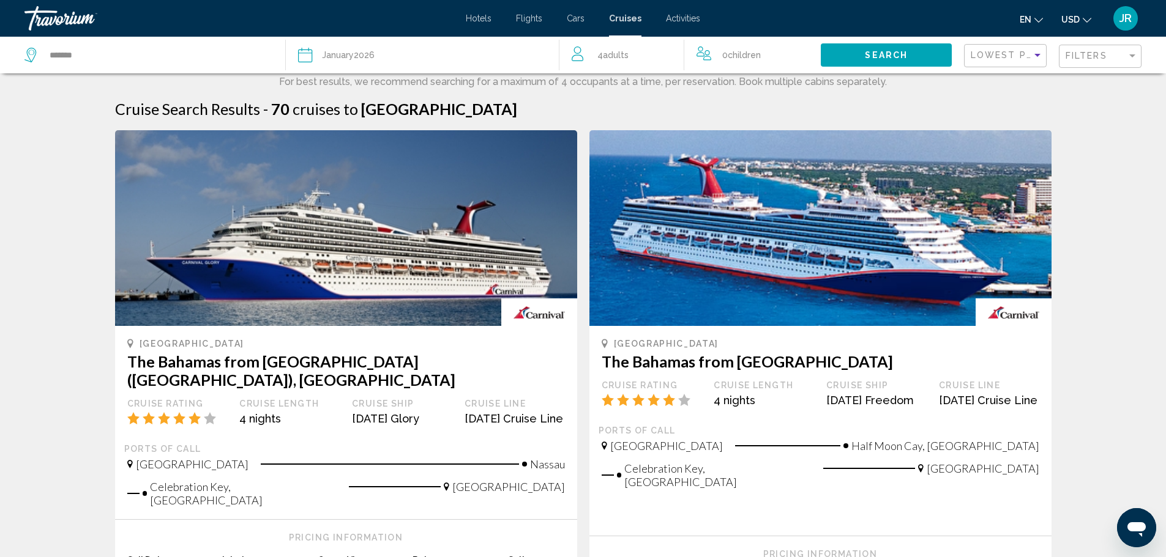
click at [1054, 70] on div "Lowest Price Filters" at bounding box center [1052, 55] width 177 height 37
click at [1081, 61] on span "Filters" at bounding box center [1086, 56] width 42 height 10
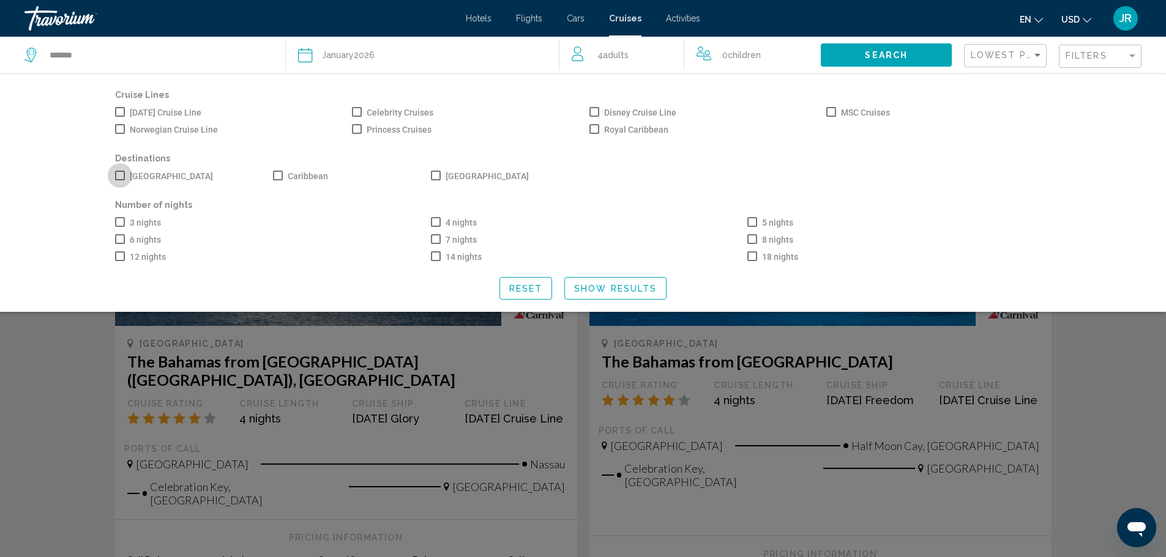
click at [142, 173] on span "[GEOGRAPHIC_DATA]" at bounding box center [171, 176] width 83 height 15
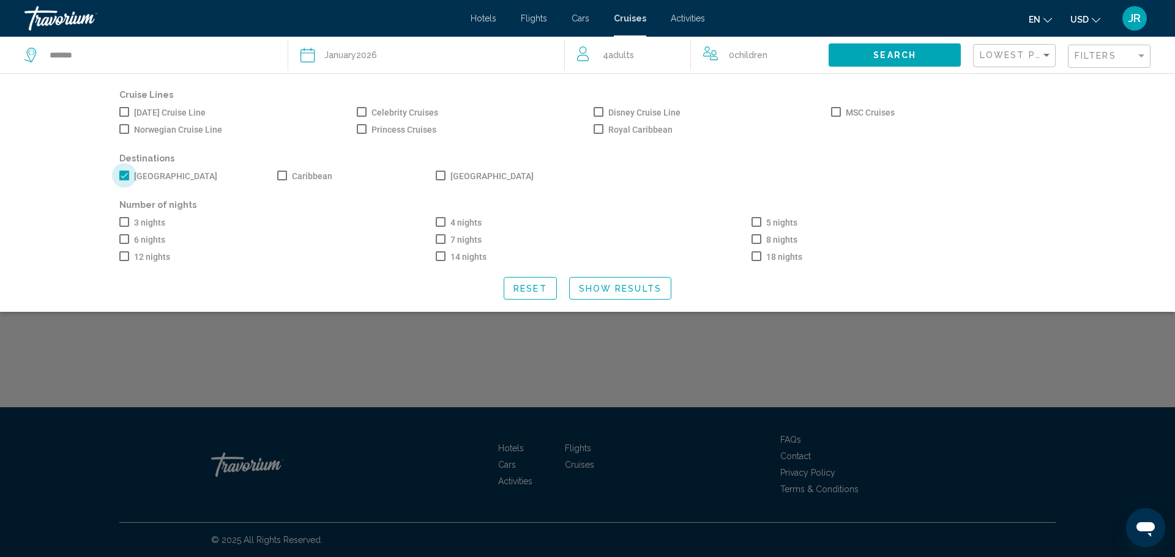
click at [129, 176] on label "[GEOGRAPHIC_DATA]" at bounding box center [168, 176] width 98 height 15
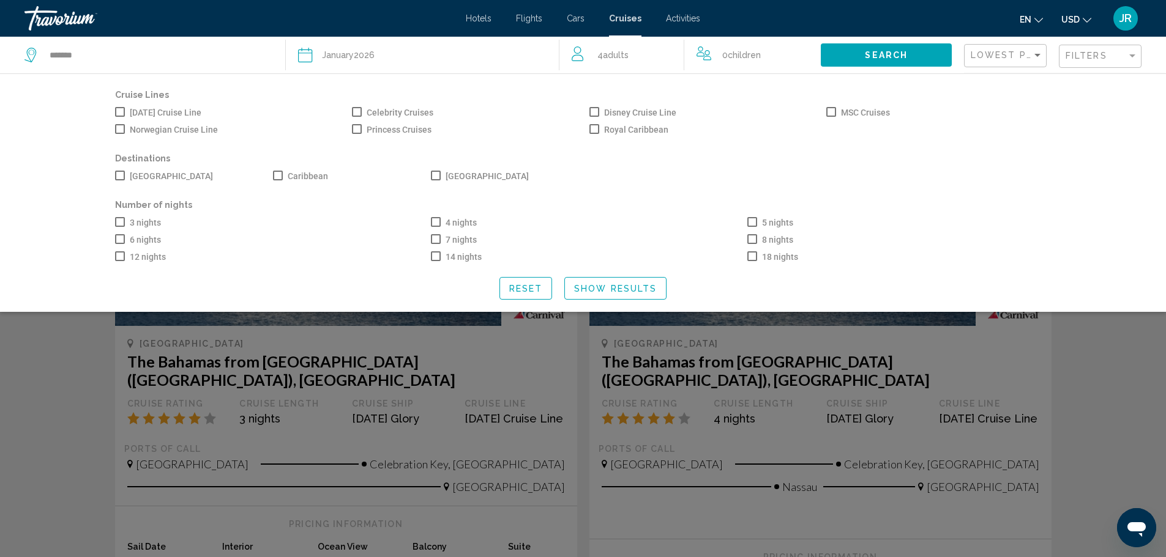
click at [477, 222] on div "4 nights" at bounding box center [583, 222] width 316 height 17
click at [480, 223] on div "4 nights" at bounding box center [583, 222] width 316 height 17
click at [475, 220] on span "4 nights" at bounding box center [460, 223] width 31 height 10
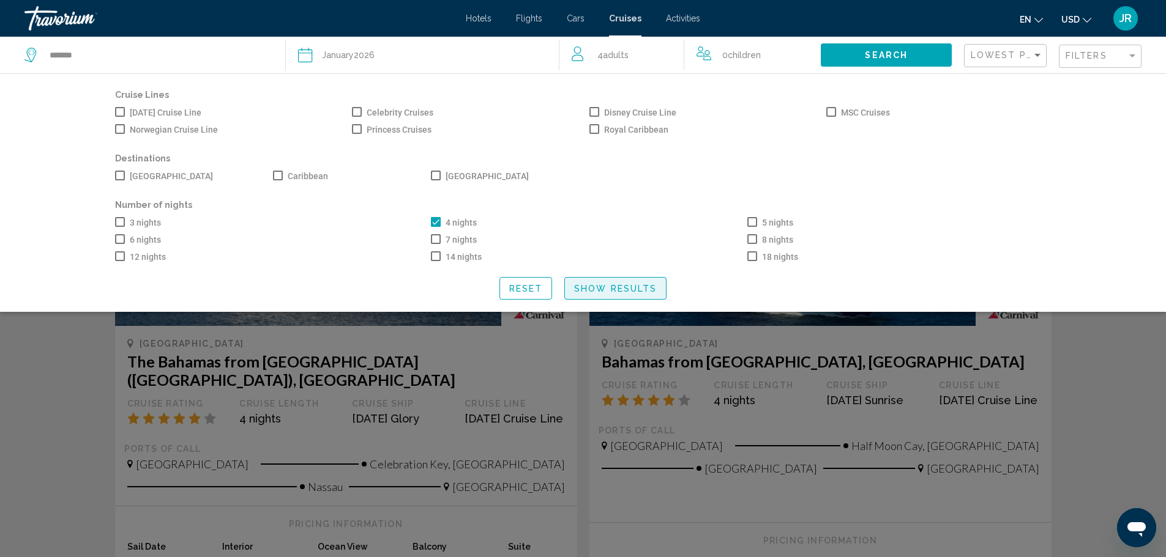
click at [622, 288] on span "Show Results" at bounding box center [615, 289] width 83 height 10
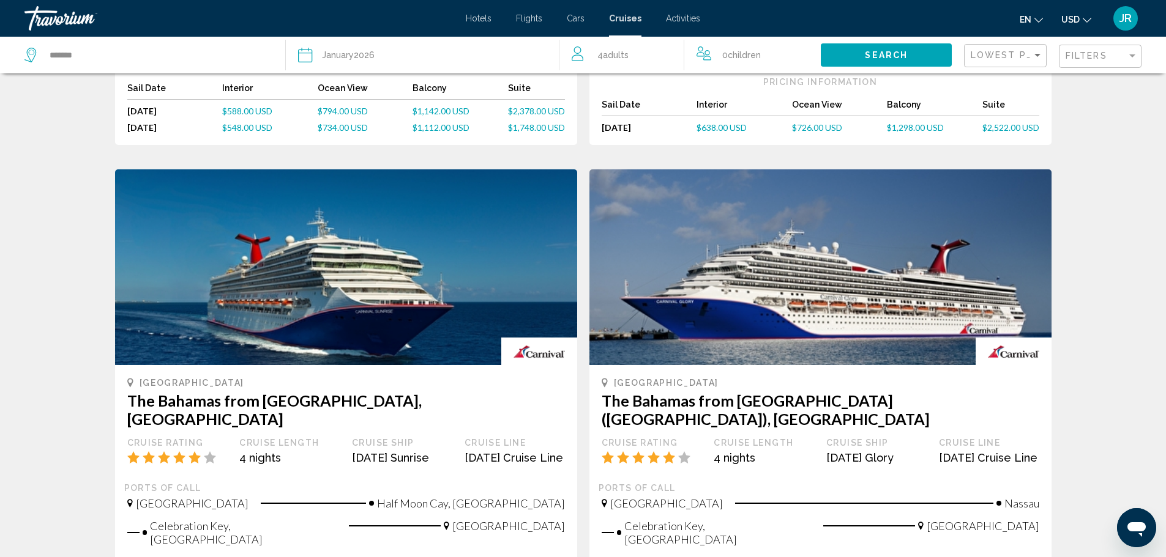
scroll to position [673, 0]
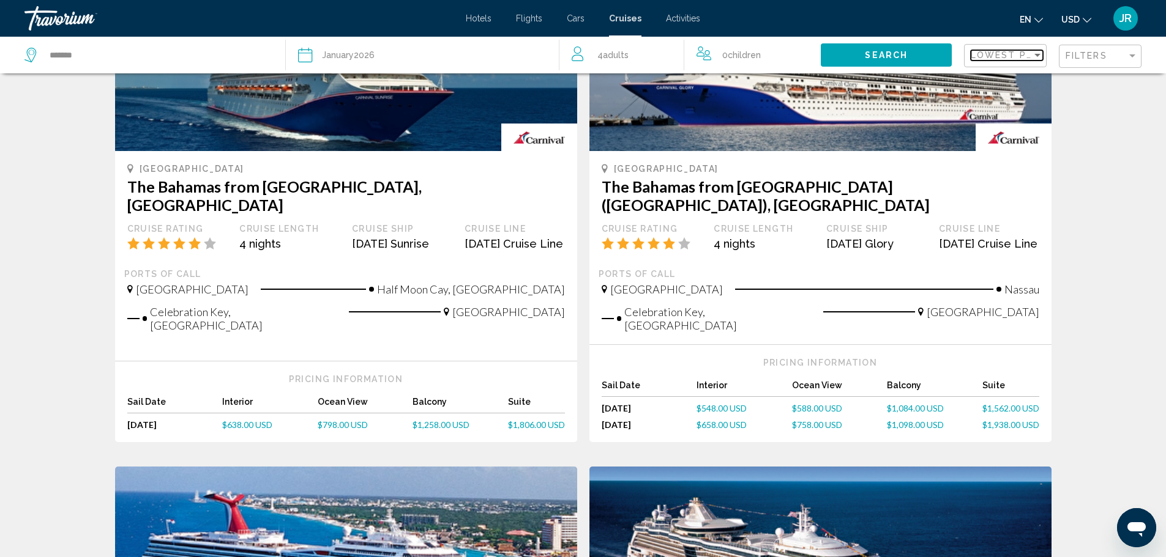
click at [1027, 51] on span "Lowest Price" at bounding box center [1010, 55] width 79 height 10
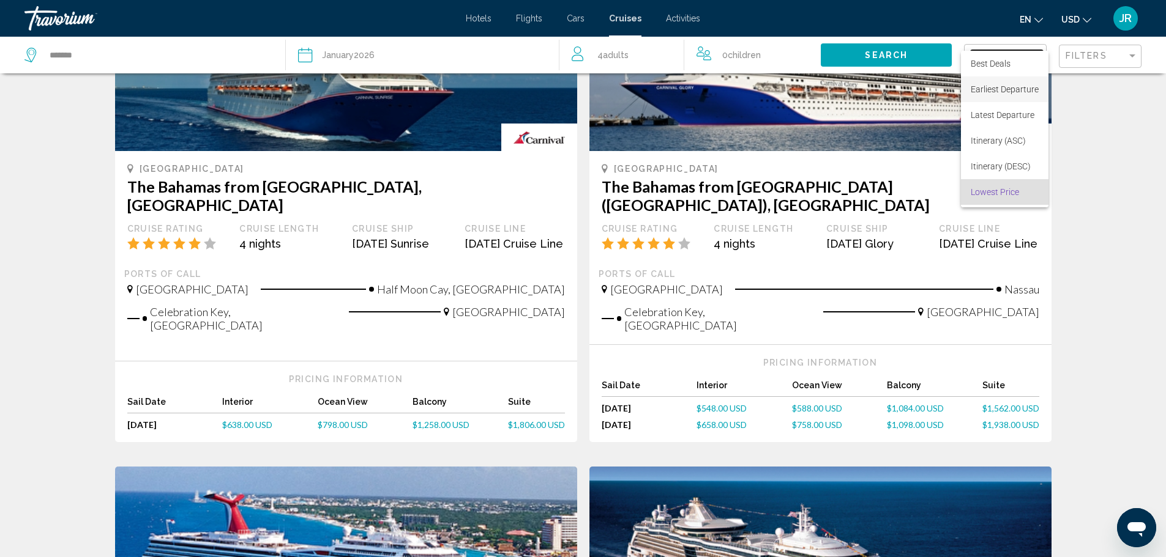
scroll to position [23, 0]
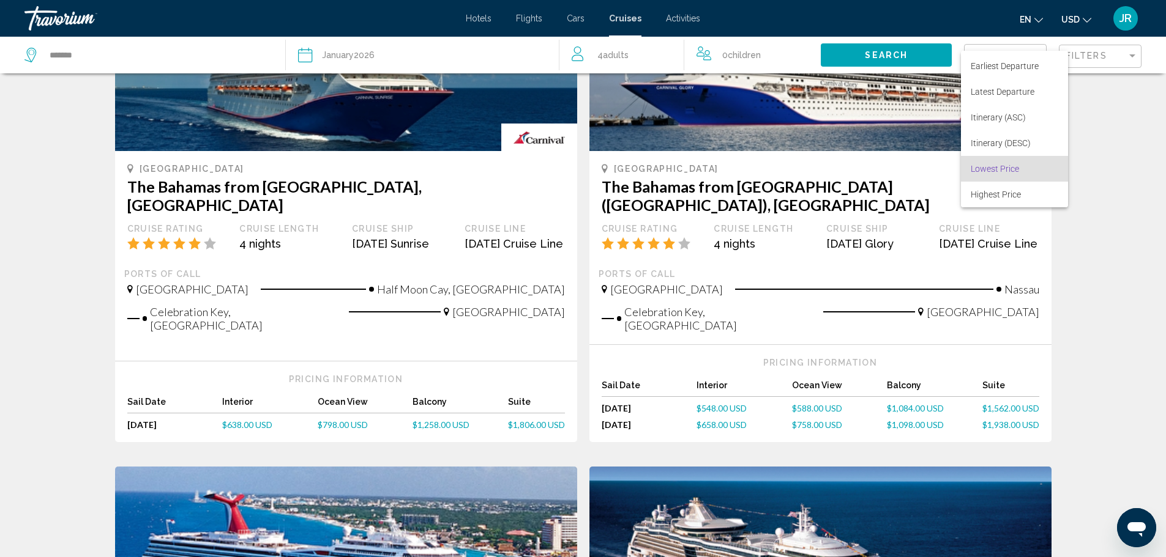
click at [1101, 120] on div at bounding box center [583, 278] width 1166 height 557
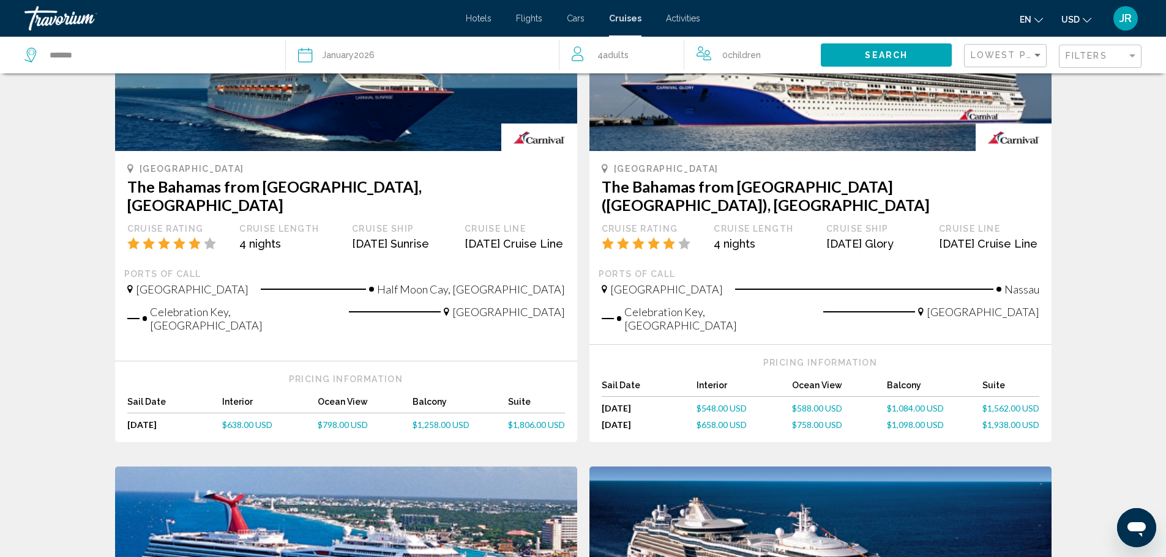
click at [877, 40] on div "Search" at bounding box center [892, 55] width 143 height 37
click at [887, 49] on button "Search" at bounding box center [886, 54] width 131 height 23
click at [1090, 57] on span "Filters" at bounding box center [1086, 56] width 42 height 10
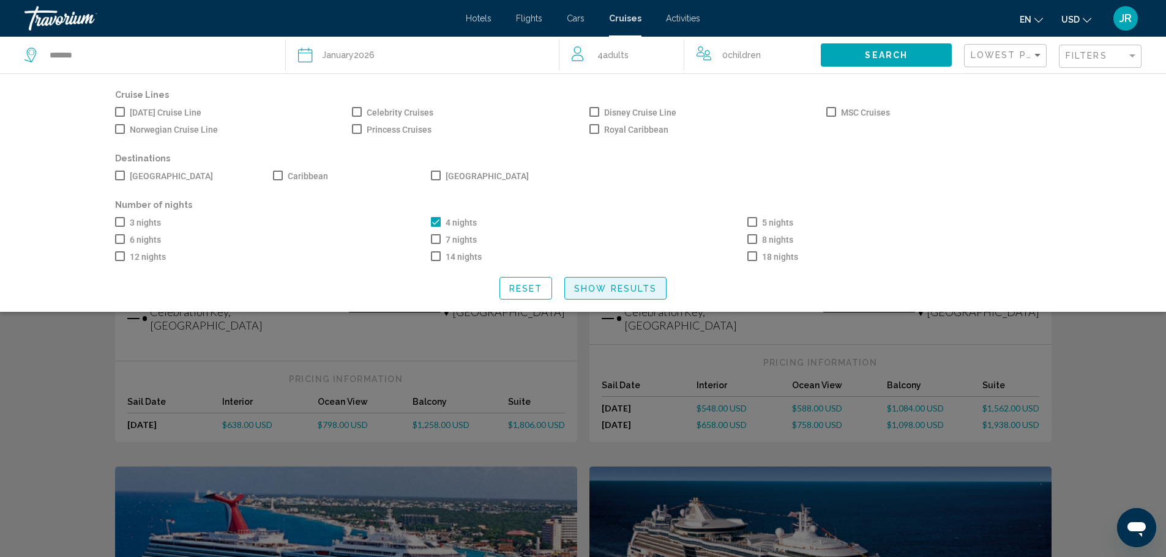
click at [622, 293] on span "Show Results" at bounding box center [615, 289] width 83 height 10
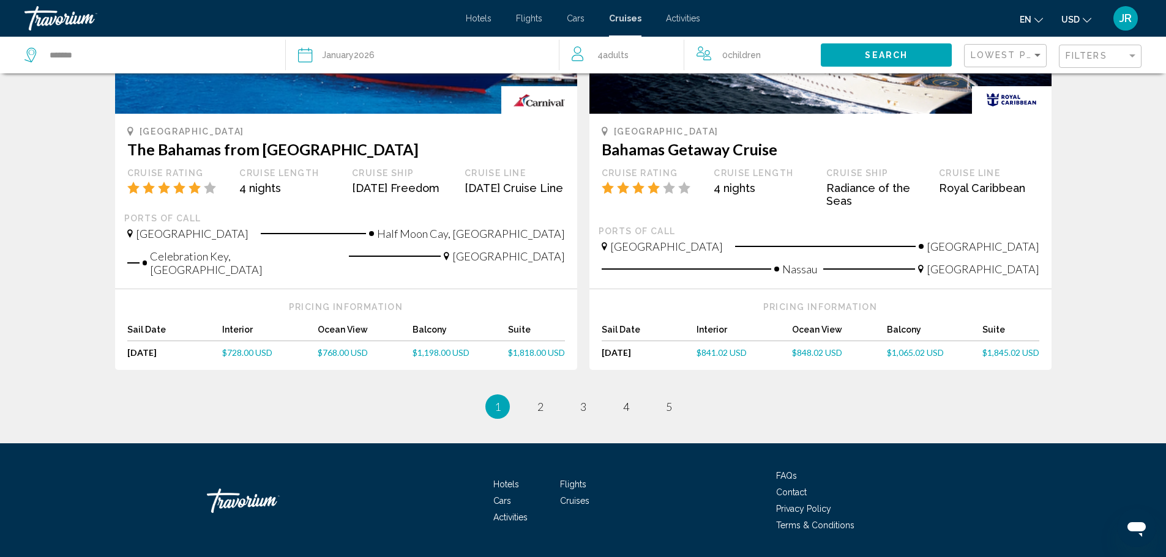
scroll to position [1224, 0]
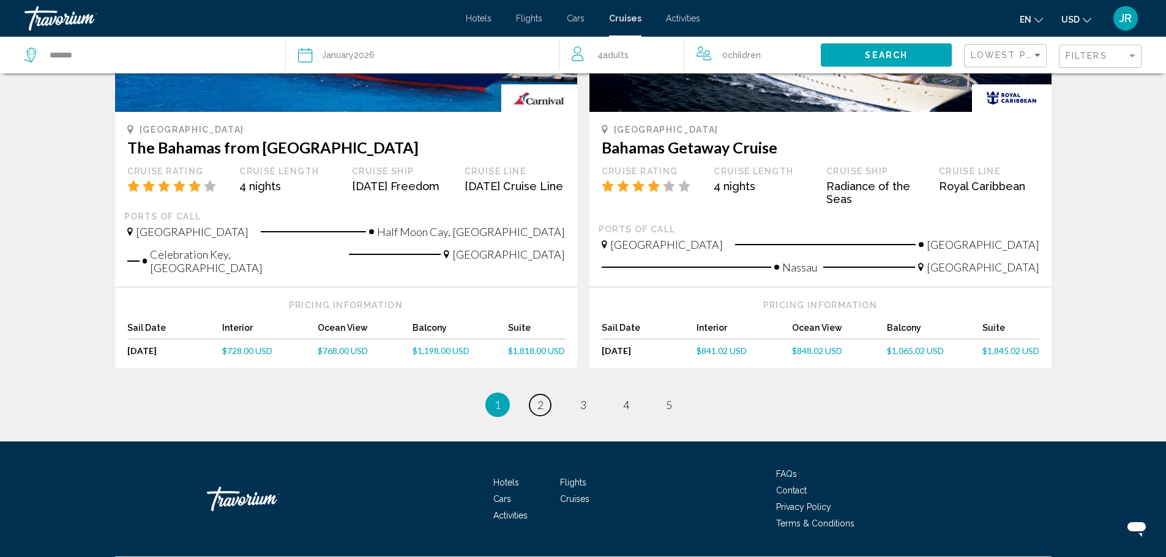
click at [531, 395] on link "page 2" at bounding box center [539, 405] width 21 height 21
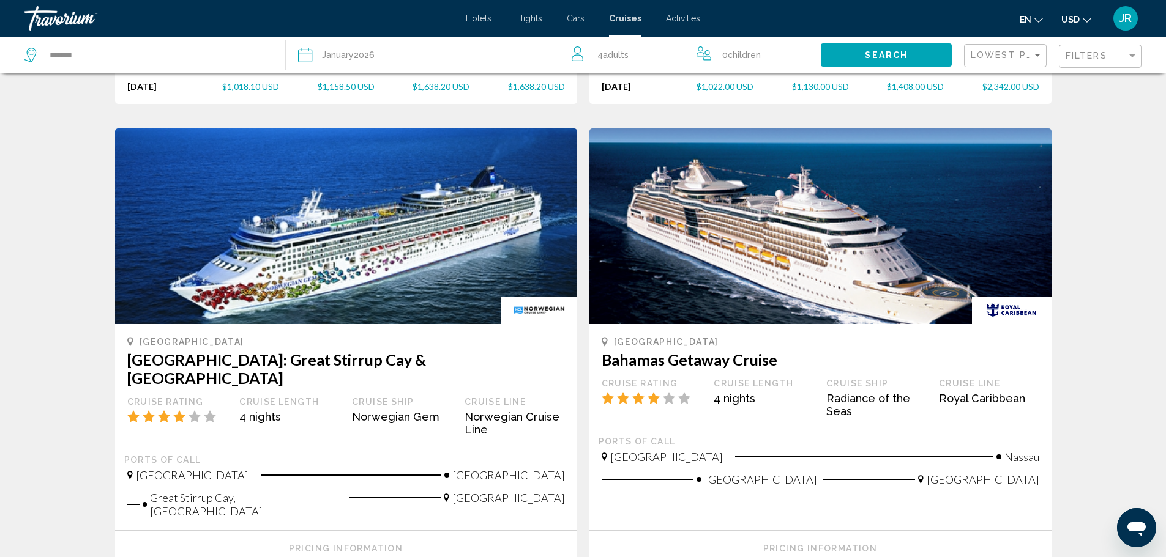
scroll to position [979, 0]
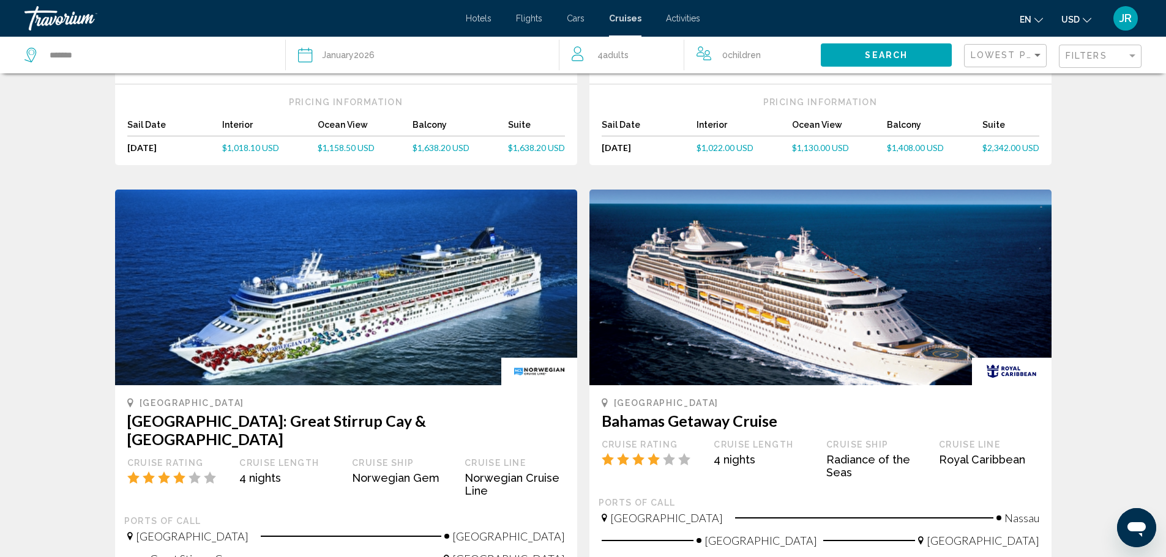
click at [62, 11] on div "Travorium" at bounding box center [85, 18] width 122 height 24
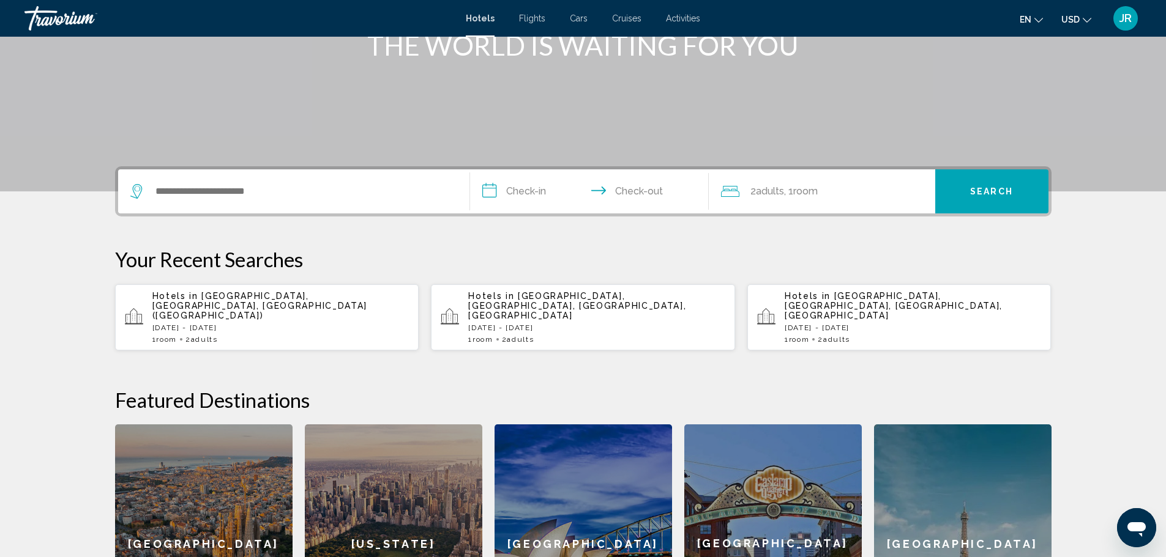
scroll to position [306, 0]
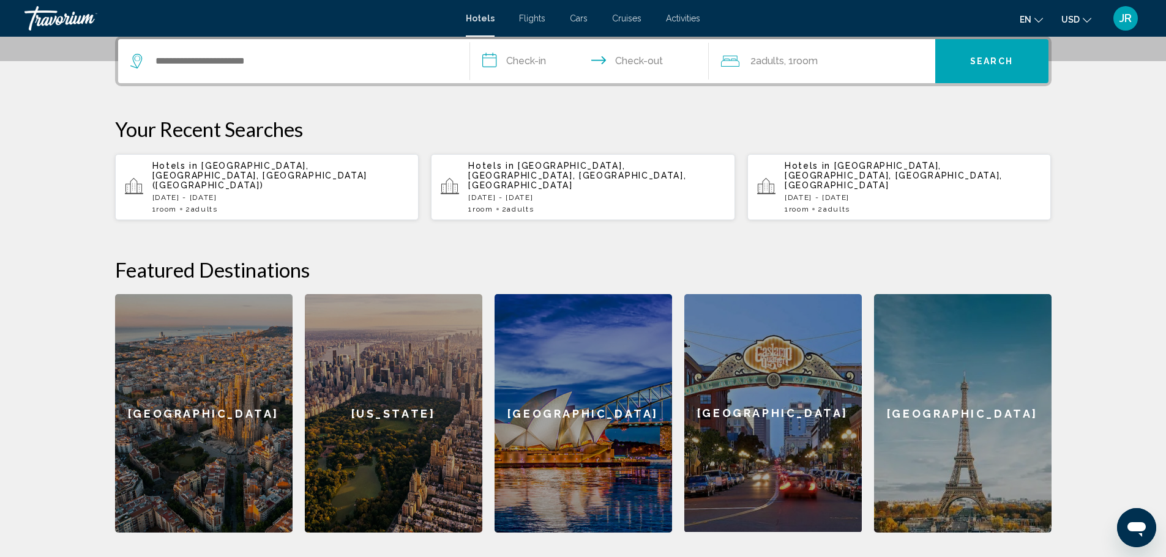
click at [419, 294] on div "[US_STATE]" at bounding box center [393, 413] width 177 height 239
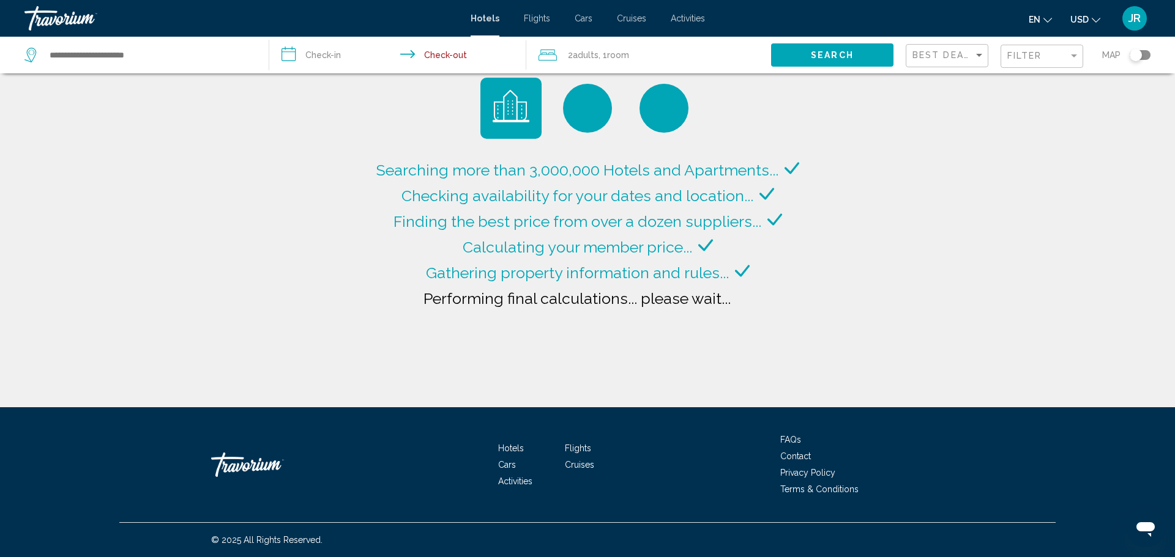
type input "**********"
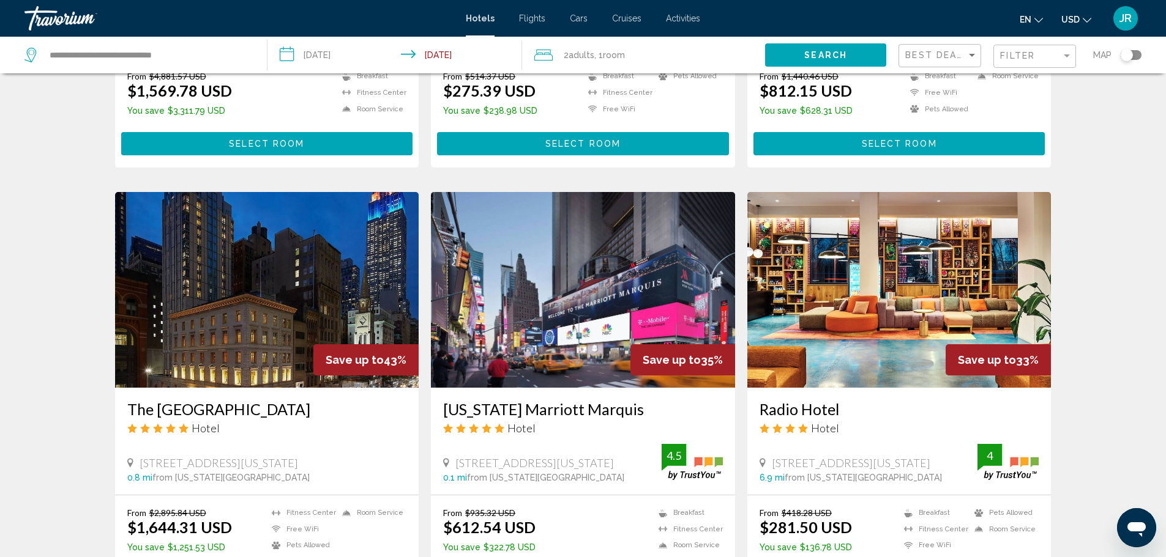
scroll to position [367, 0]
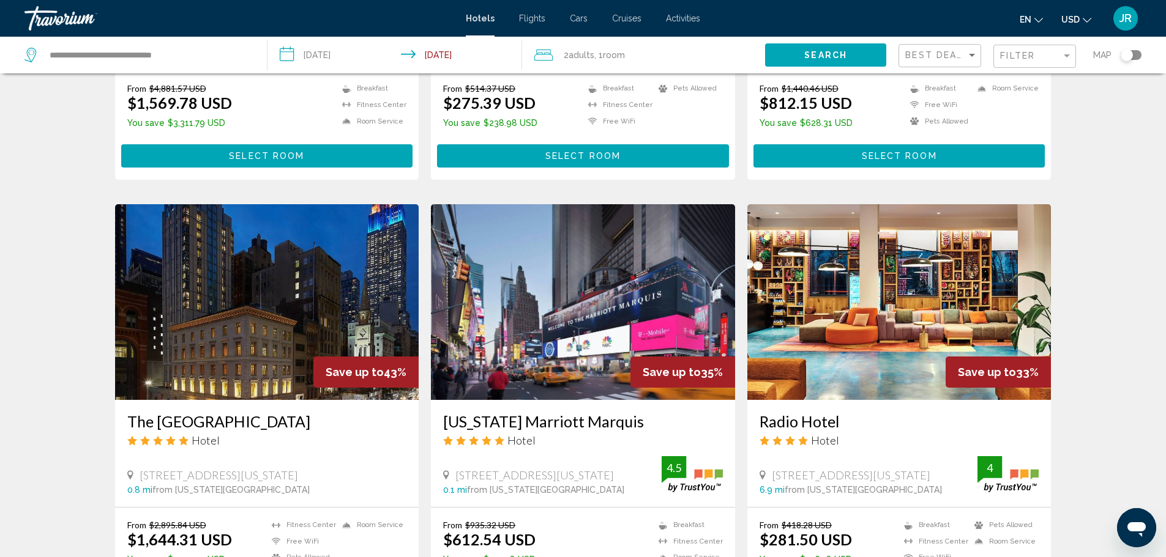
click at [548, 382] on img "Main content" at bounding box center [583, 302] width 304 height 196
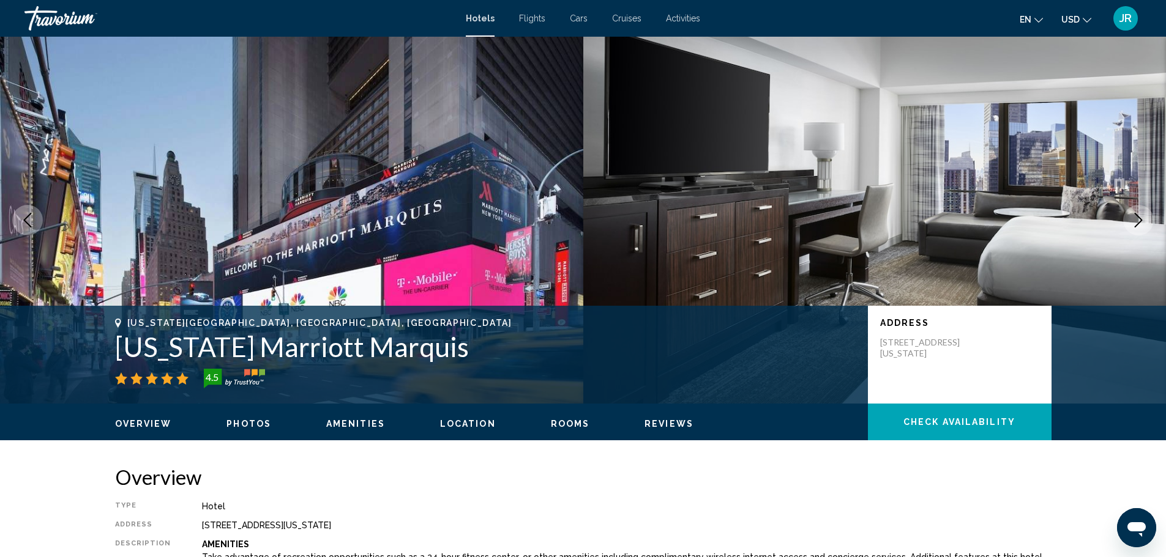
click at [556, 416] on ul "Overview Photos Amenities Location Rooms Reviews Check Availability" at bounding box center [583, 422] width 936 height 13
click at [556, 423] on span "Rooms" at bounding box center [570, 424] width 39 height 10
click at [478, 12] on div "Hotels Flights Cars Cruises Activities Hotels Flights Cars Cruises Activities e…" at bounding box center [583, 19] width 1166 height 26
click at [479, 13] on div "Hotels Flights Cars Cruises Activities Hotels Flights Cars Cruises Activities e…" at bounding box center [583, 19] width 1166 height 26
click at [479, 13] on span "Hotels" at bounding box center [480, 18] width 29 height 10
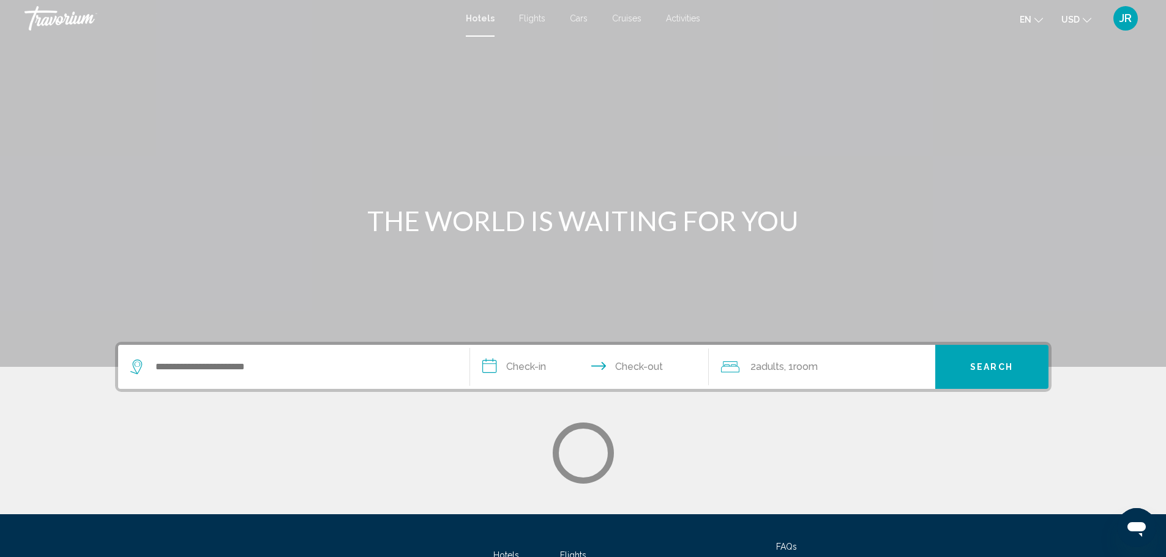
click at [341, 390] on div "**********" at bounding box center [583, 367] width 936 height 50
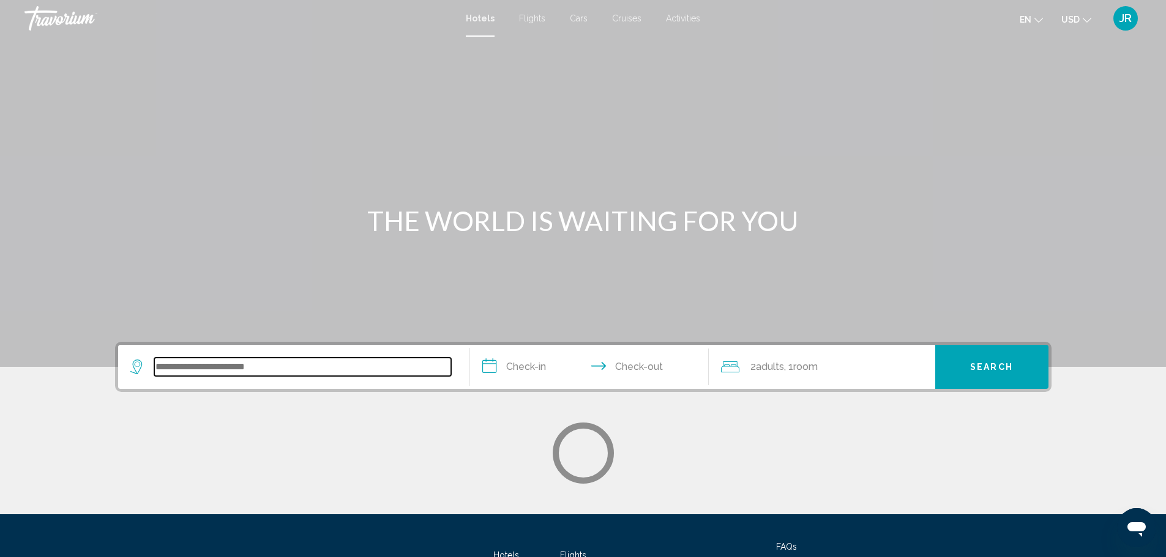
click at [341, 374] on input "Search widget" at bounding box center [302, 367] width 297 height 18
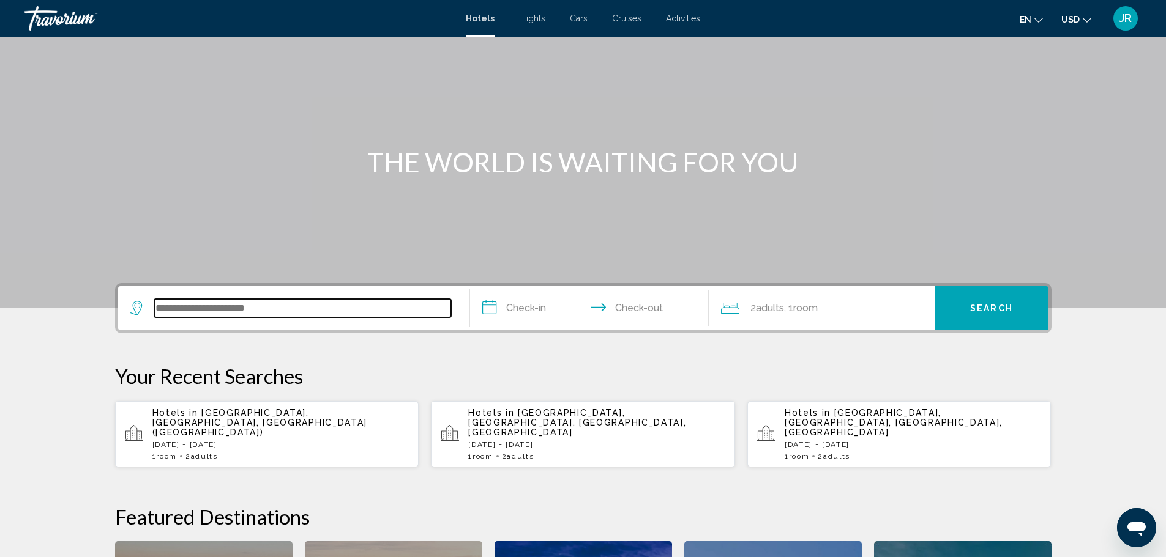
scroll to position [107, 0]
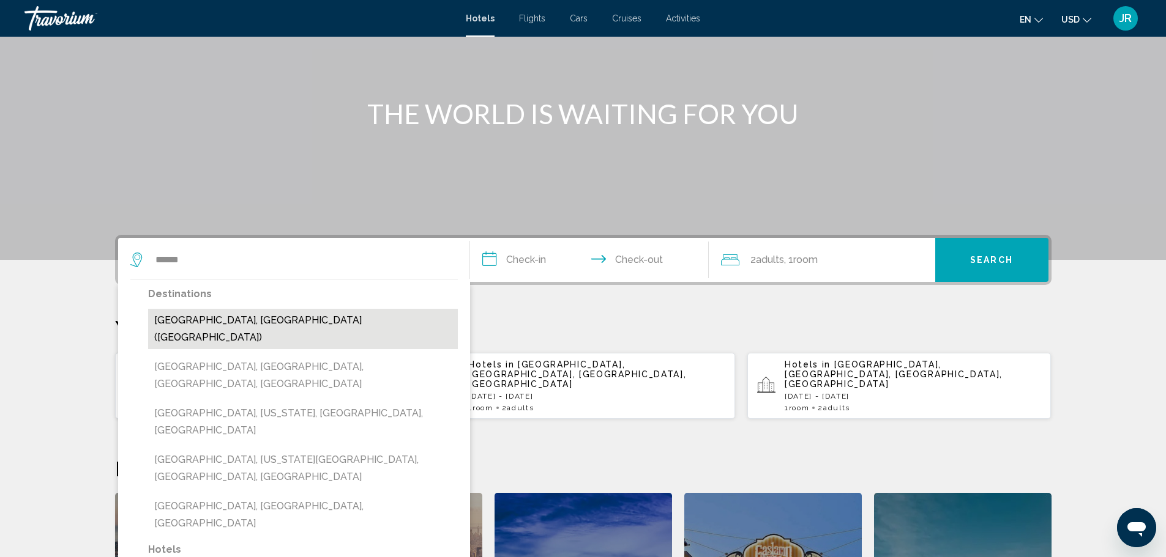
click at [275, 313] on button "[GEOGRAPHIC_DATA], [GEOGRAPHIC_DATA] ([GEOGRAPHIC_DATA])" at bounding box center [303, 329] width 310 height 40
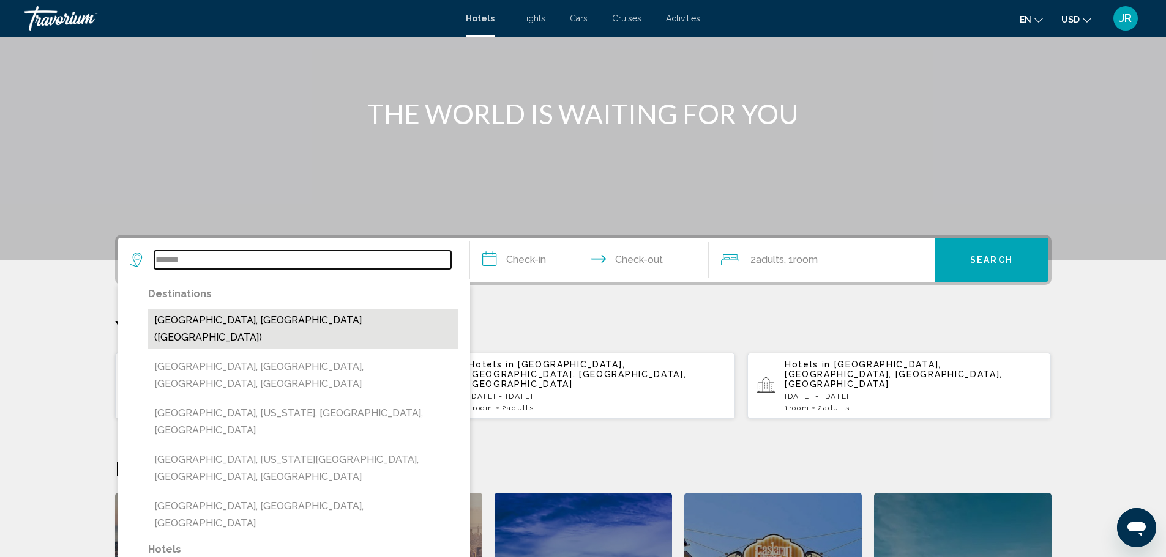
type input "**********"
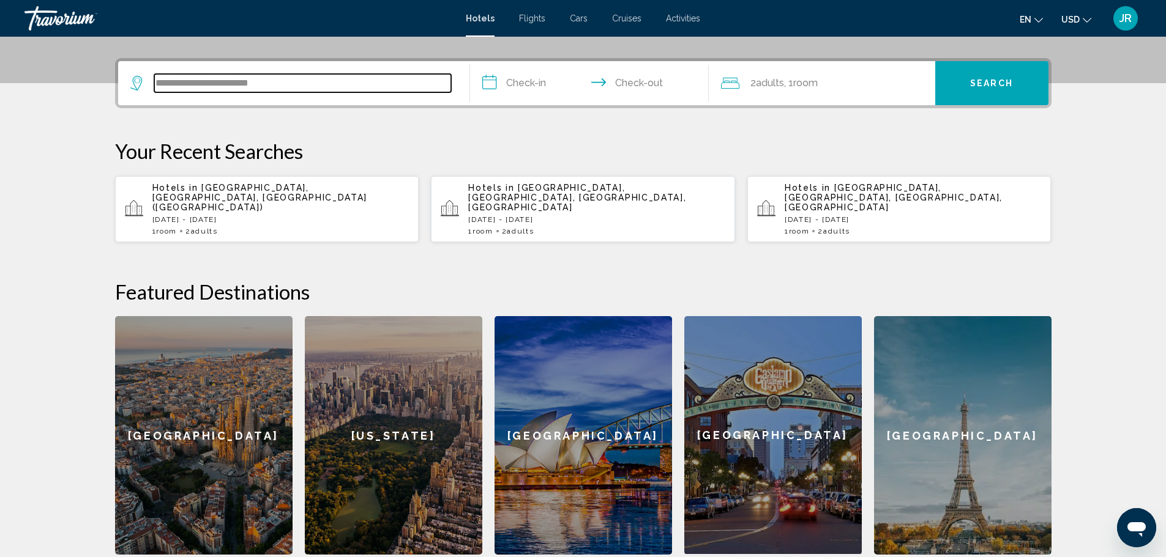
scroll to position [302, 0]
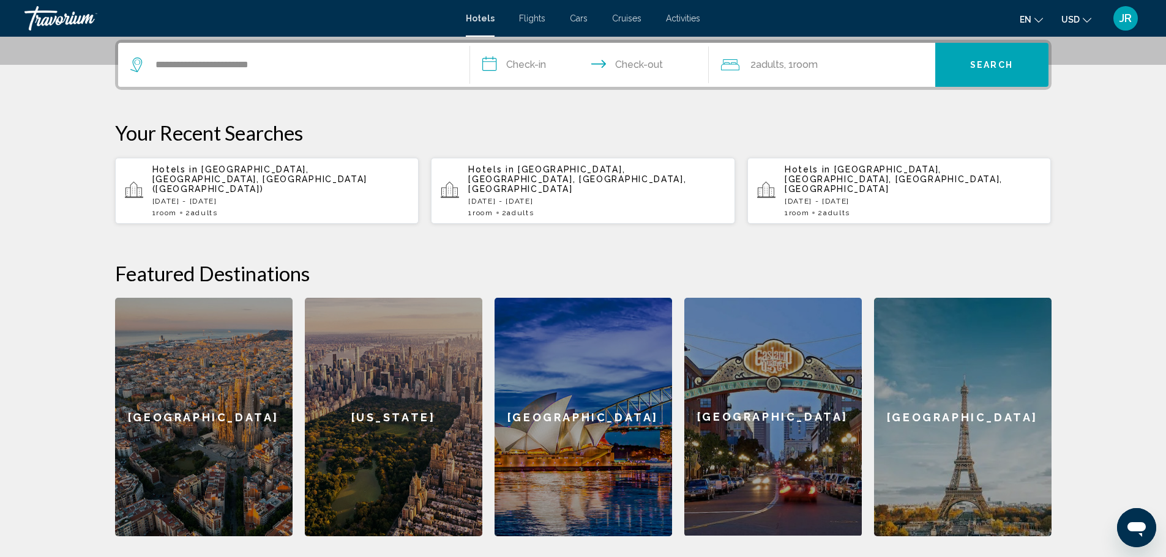
click at [542, 46] on input "**********" at bounding box center [592, 67] width 244 height 48
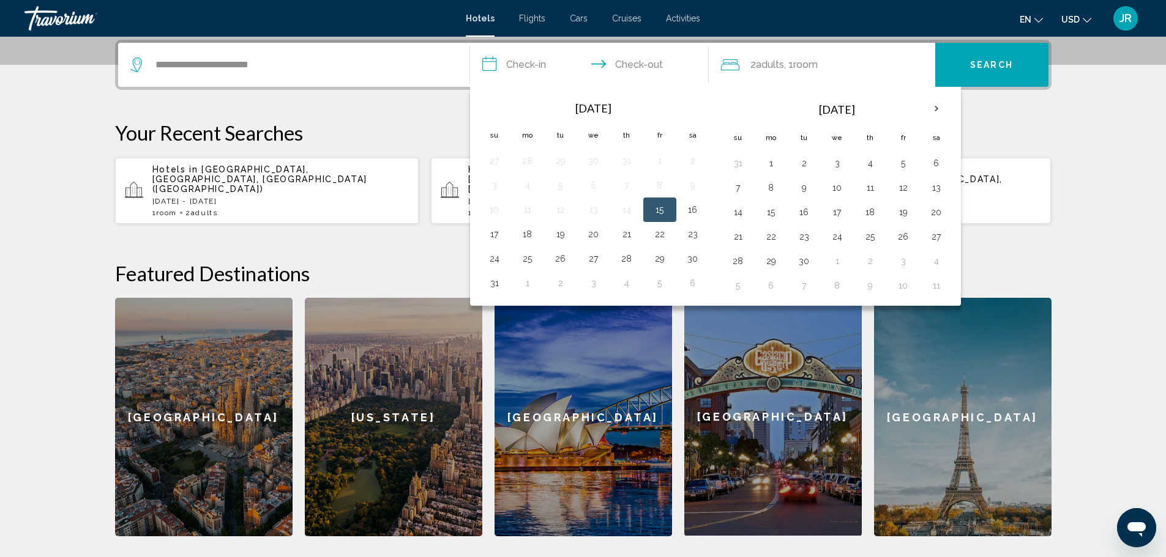
click at [543, 61] on input "**********" at bounding box center [592, 67] width 244 height 48
click at [941, 104] on th "Next month" at bounding box center [936, 108] width 33 height 27
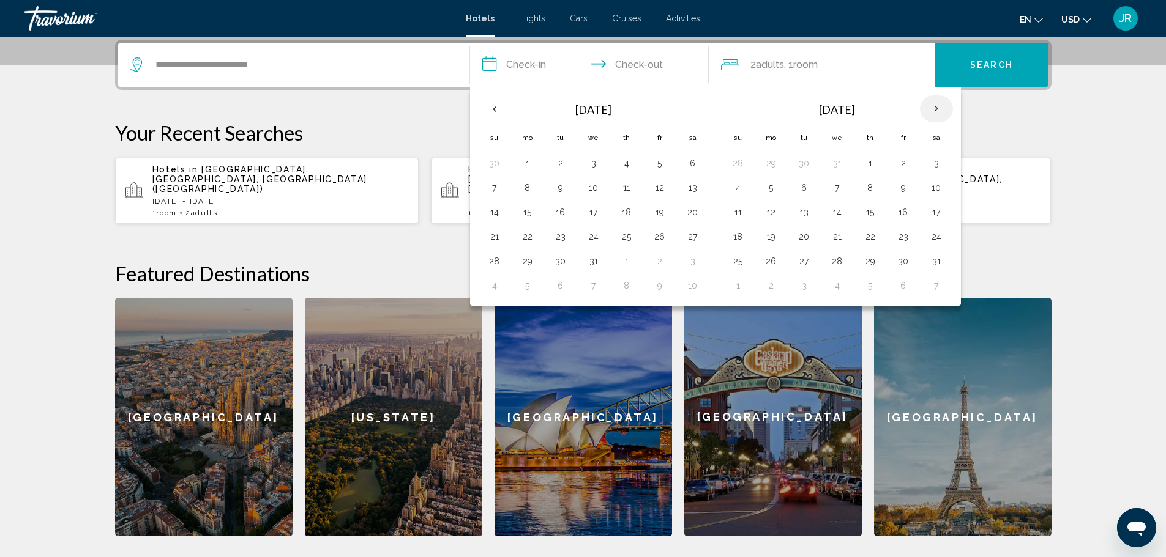
click at [933, 108] on th "Next month" at bounding box center [936, 108] width 33 height 27
click at [583, 236] on td "21" at bounding box center [593, 237] width 33 height 24
click at [600, 231] on button "21" at bounding box center [594, 236] width 20 height 17
click at [498, 258] on button "25" at bounding box center [495, 261] width 20 height 17
type input "**********"
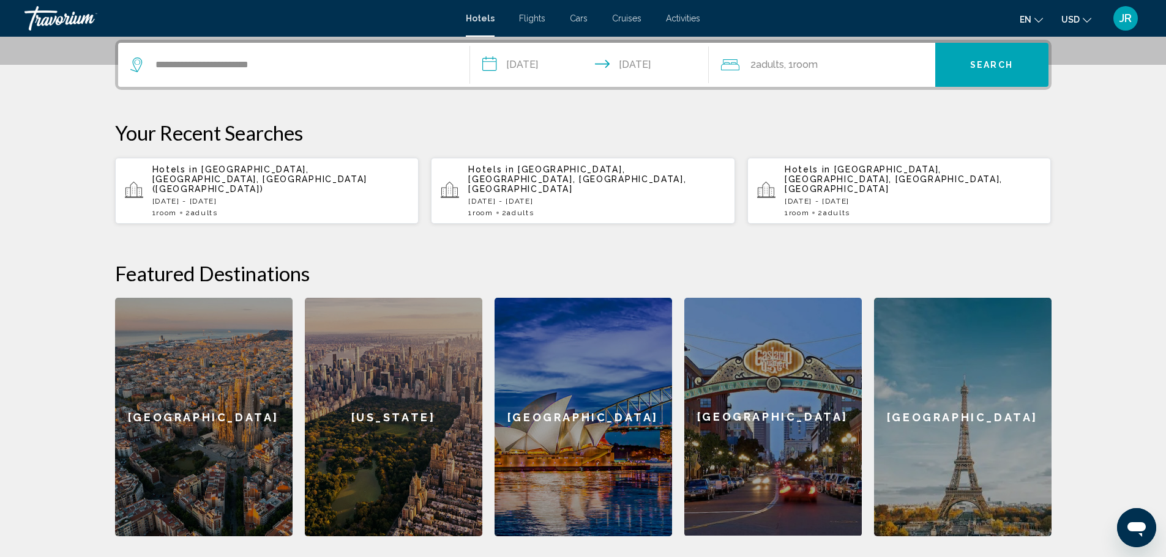
click at [962, 66] on button "Search" at bounding box center [991, 65] width 113 height 44
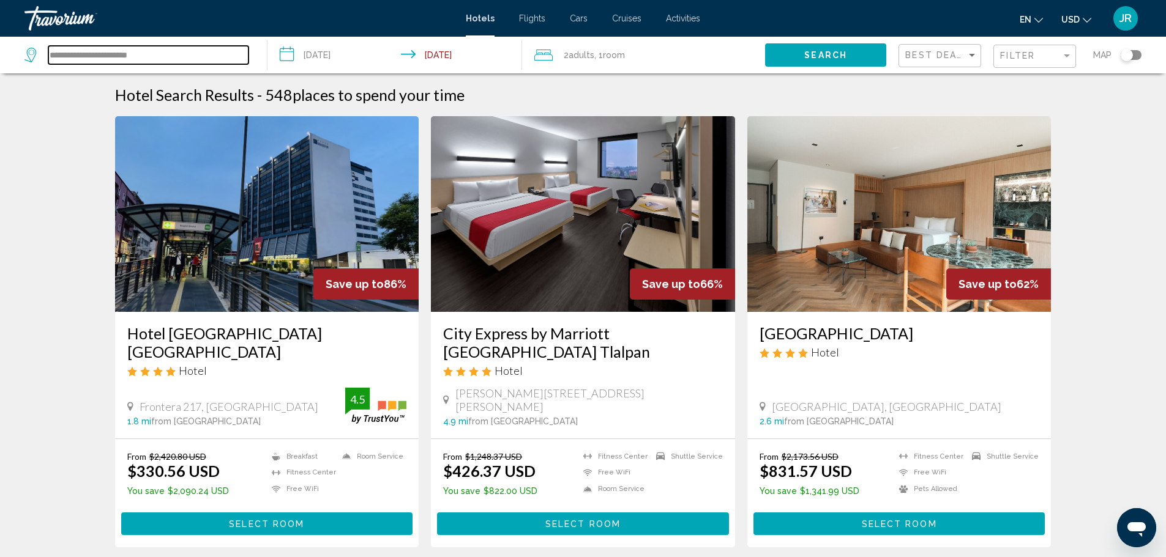
click at [179, 47] on input "**********" at bounding box center [148, 55] width 200 height 18
drag, startPoint x: 185, startPoint y: 58, endPoint x: 30, endPoint y: 67, distance: 155.7
click at [30, 67] on div "**********" at bounding box center [139, 55] width 230 height 37
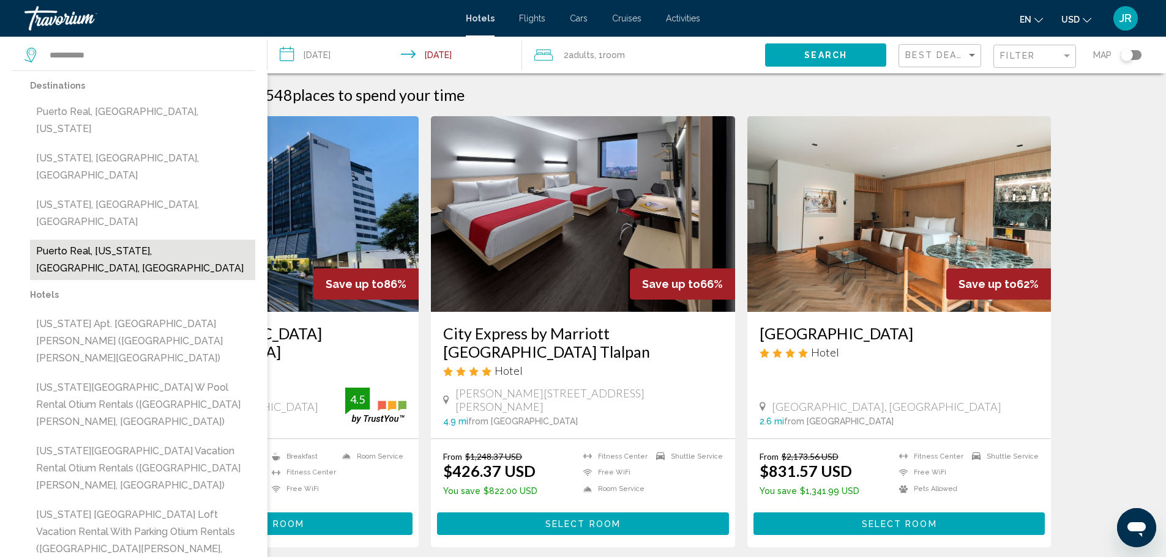
click at [161, 240] on button "Puerto Real, [US_STATE], [GEOGRAPHIC_DATA], [GEOGRAPHIC_DATA]" at bounding box center [142, 260] width 225 height 40
type input "**********"
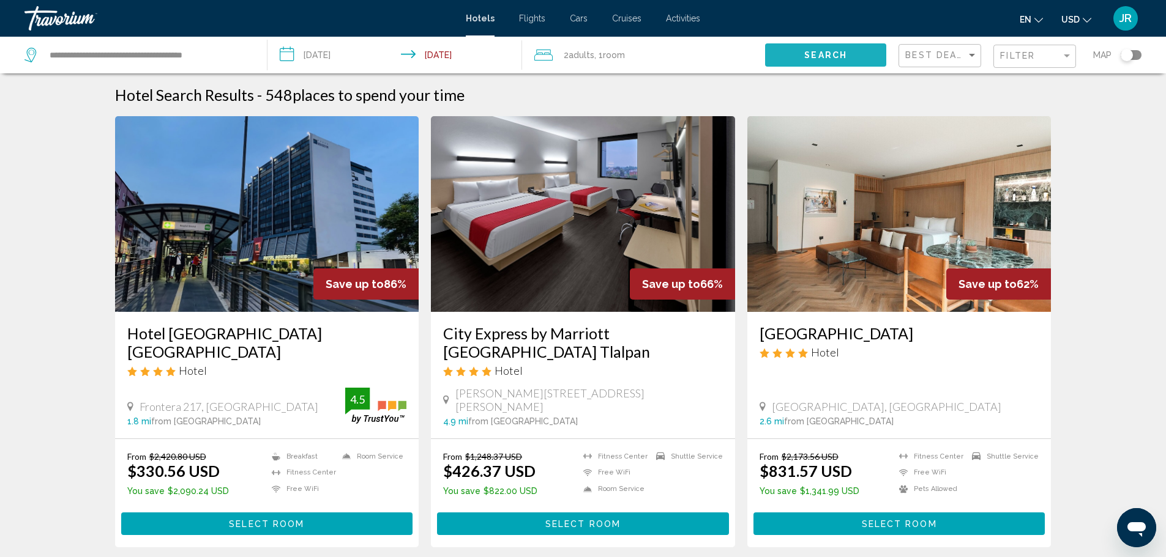
click at [840, 61] on button "Search" at bounding box center [825, 54] width 121 height 23
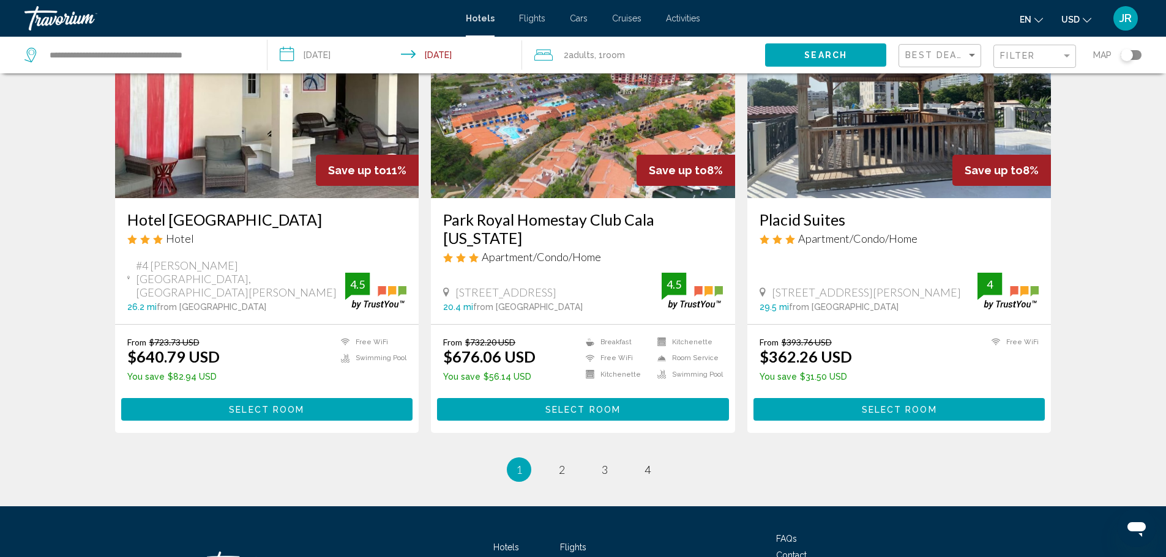
scroll to position [1560, 0]
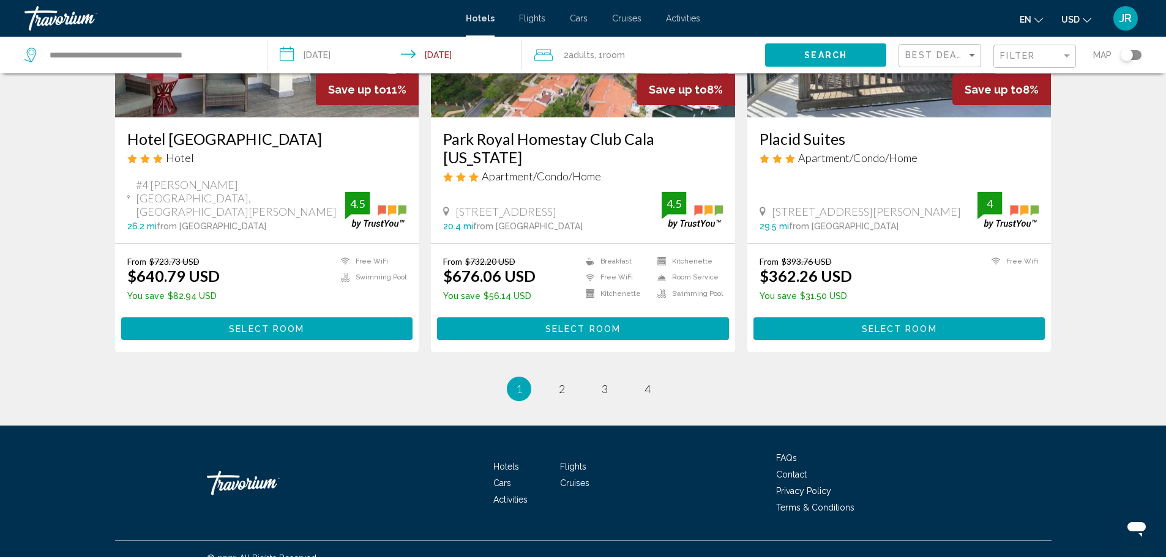
click at [583, 377] on ul "1 / 4 You're on page 1 page 2 page 3 page 4" at bounding box center [583, 389] width 936 height 24
click at [563, 382] on span "2" at bounding box center [562, 388] width 6 height 13
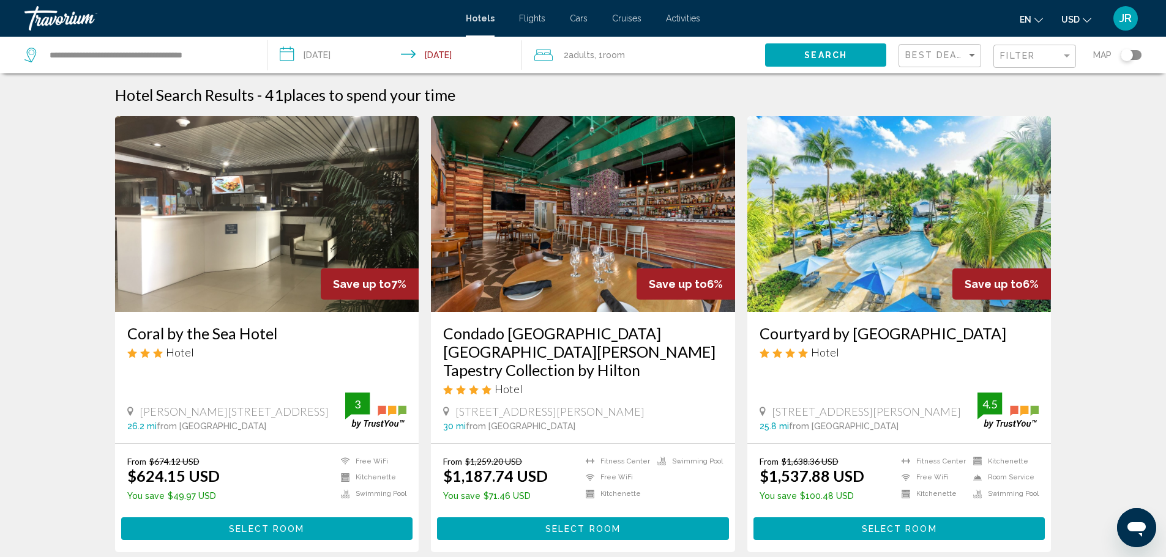
drag, startPoint x: 12, startPoint y: 99, endPoint x: 59, endPoint y: 64, distance: 58.3
